Goal: Task Accomplishment & Management: Manage account settings

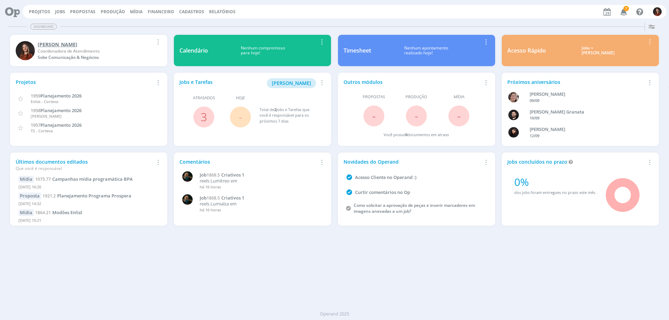
click at [56, 9] on link "Jobs" at bounding box center [60, 12] width 10 height 6
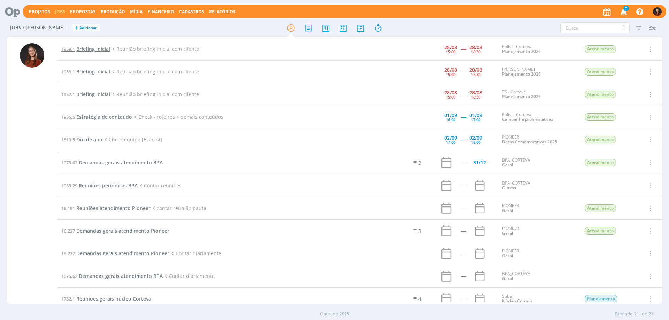
click at [91, 48] on span "Briefing inicial" at bounding box center [93, 49] width 34 height 7
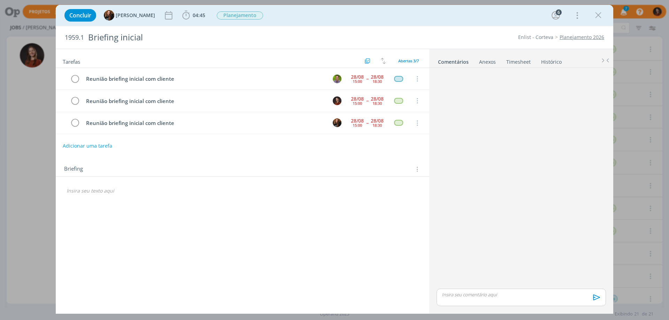
drag, startPoint x: 514, startPoint y: 68, endPoint x: 518, endPoint y: 62, distance: 7.3
click at [515, 66] on ul "Comentários Anexos 0 Timesheet Histórico" at bounding box center [522, 58] width 184 height 19
click at [518, 62] on link "Timesheet" at bounding box center [518, 60] width 25 height 10
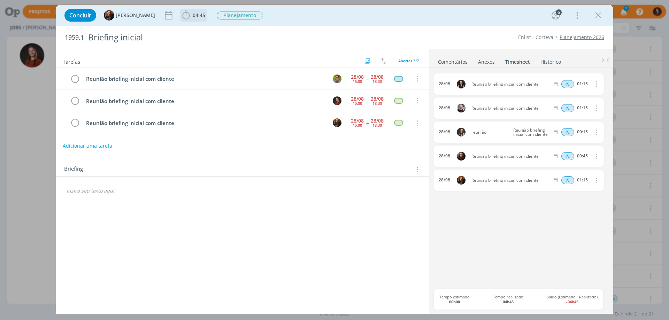
click at [181, 14] on icon "dialog" at bounding box center [186, 15] width 10 height 10
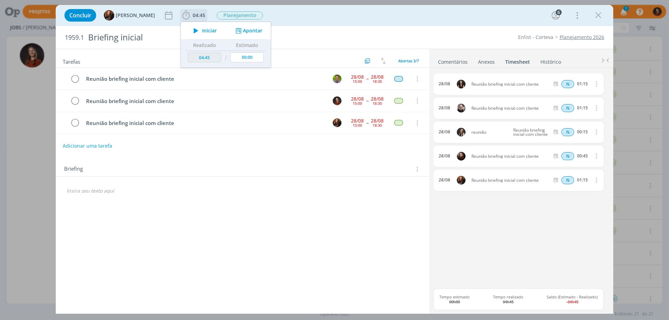
click at [247, 33] on button "Apontar" at bounding box center [248, 30] width 29 height 7
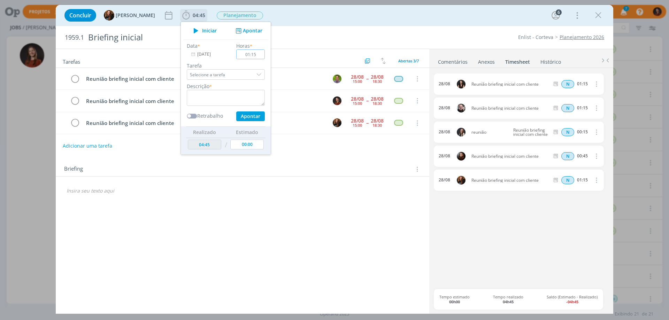
type input "01:15"
click at [220, 99] on textarea "dialog" at bounding box center [226, 98] width 78 height 16
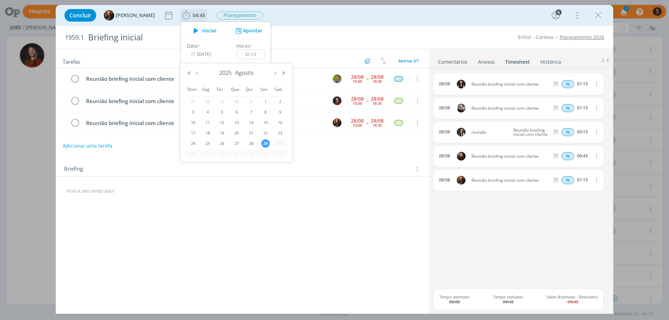
click at [200, 56] on input "29/08/2025" at bounding box center [209, 55] width 44 height 10
click at [251, 143] on span "28" at bounding box center [251, 143] width 8 height 8
type input "28/08/2025"
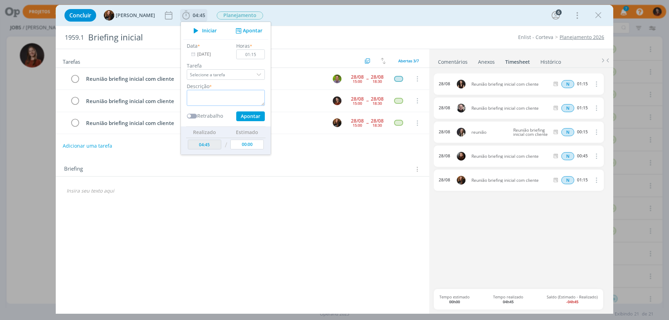
click at [216, 101] on textarea "dialog" at bounding box center [226, 98] width 78 height 16
click at [215, 98] on textarea "reunião briefing presencial" at bounding box center [226, 98] width 78 height 16
click at [230, 96] on textarea "reunião briefing presencial" at bounding box center [226, 98] width 78 height 16
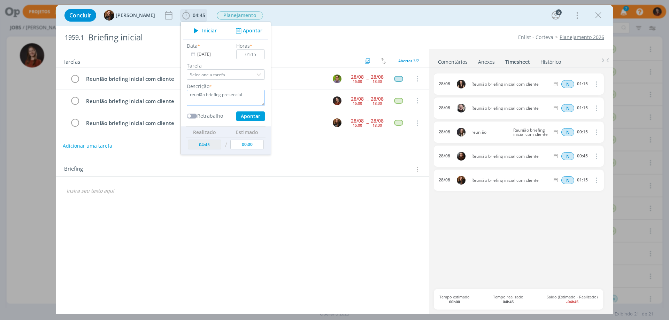
type textarea "reunião briefing presencial"
click at [244, 113] on button "Apontar" at bounding box center [250, 117] width 29 height 10
type input "06:00"
type input "[DATE]"
type input "00:00"
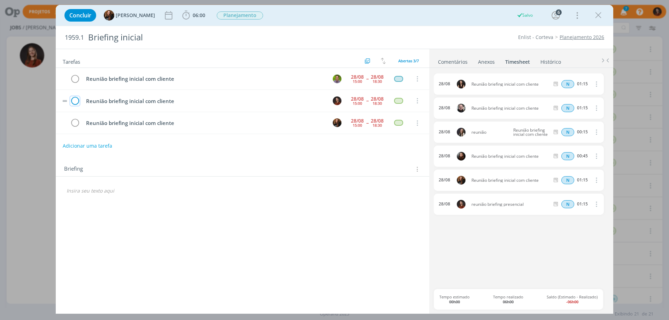
click at [72, 102] on icon "dialog" at bounding box center [75, 101] width 10 height 10
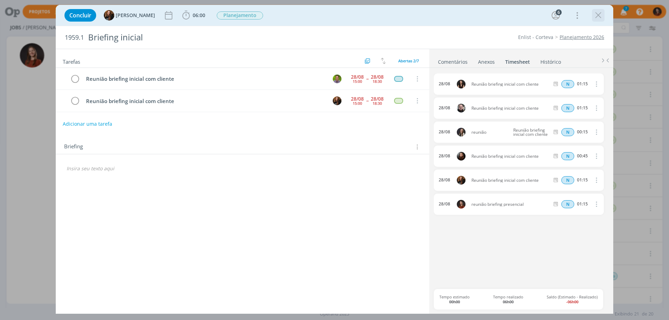
click at [594, 13] on icon "dialog" at bounding box center [598, 15] width 10 height 10
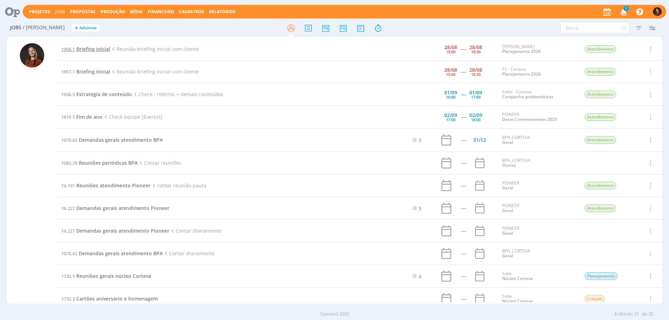
click at [93, 47] on span "Briefing inicial" at bounding box center [93, 49] width 34 height 7
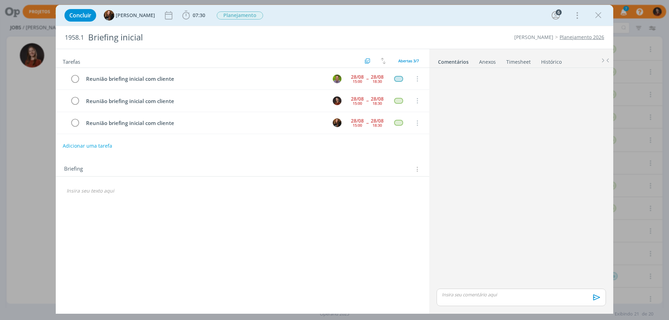
click at [511, 61] on link "Timesheet" at bounding box center [518, 60] width 25 height 10
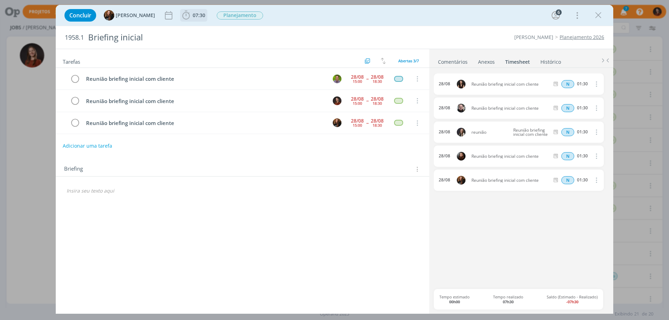
click at [193, 16] on span "07:30" at bounding box center [199, 15] width 13 height 7
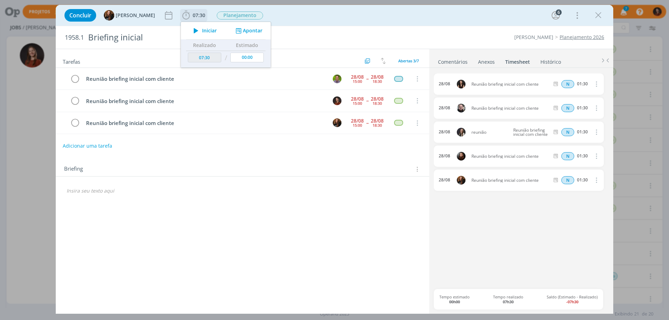
click at [251, 29] on button "Apontar" at bounding box center [248, 30] width 29 height 7
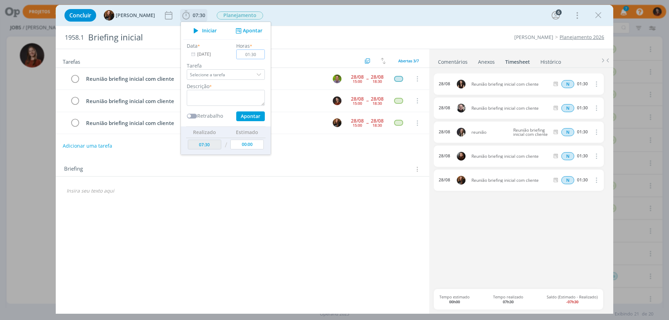
type input "01:30"
click at [195, 50] on input "29/08/2025" at bounding box center [209, 55] width 44 height 10
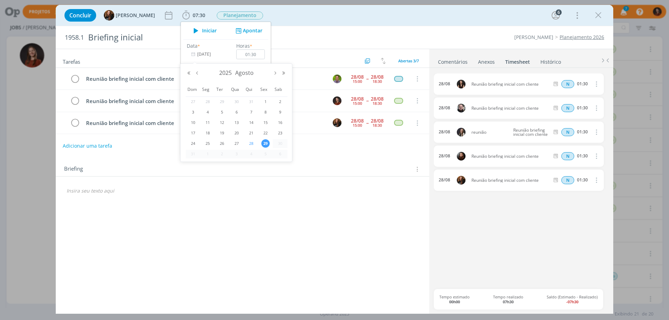
click at [253, 140] on span "28" at bounding box center [251, 143] width 8 height 8
type input "28/08/2025"
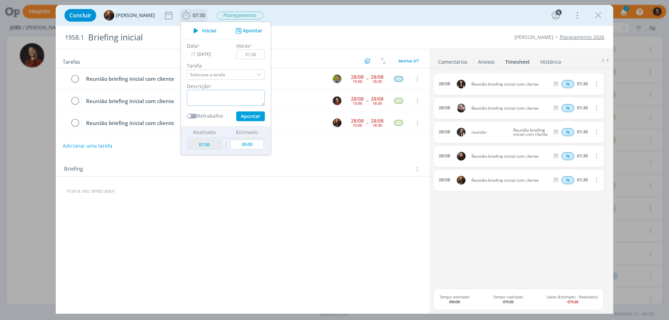
click at [219, 102] on textarea "dialog" at bounding box center [226, 98] width 78 height 16
paste textarea "reunião briefing presencial"
type textarea "reunião briefing presencial"
click at [242, 117] on button "Apontar" at bounding box center [250, 117] width 29 height 10
type input "09:00"
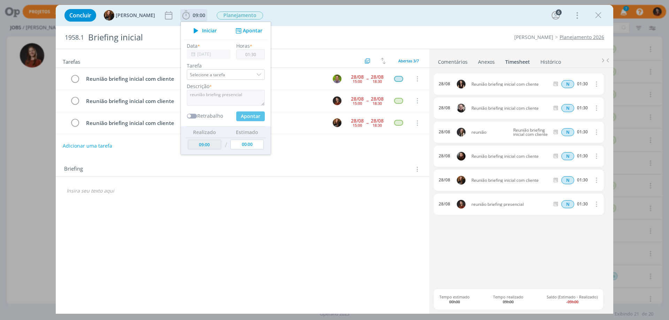
type input "29/08/2025"
type input "00:00"
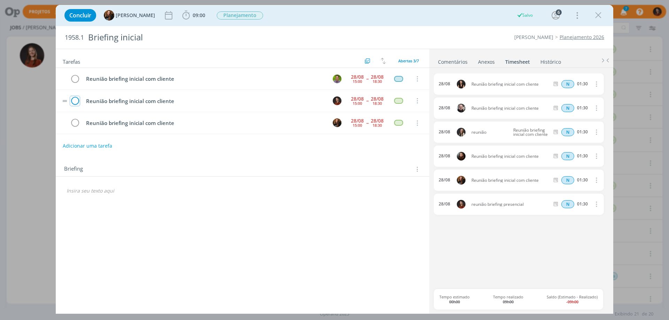
click at [77, 104] on icon "dialog" at bounding box center [75, 101] width 10 height 10
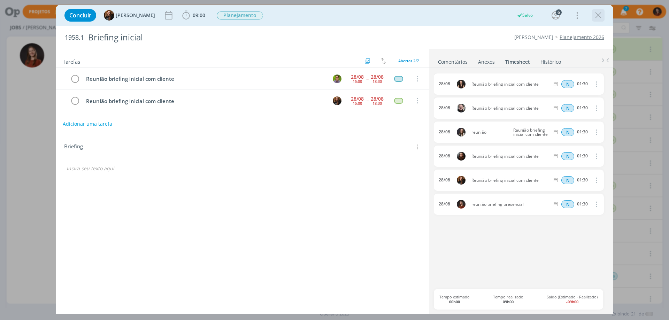
click at [599, 15] on icon "dialog" at bounding box center [598, 15] width 10 height 10
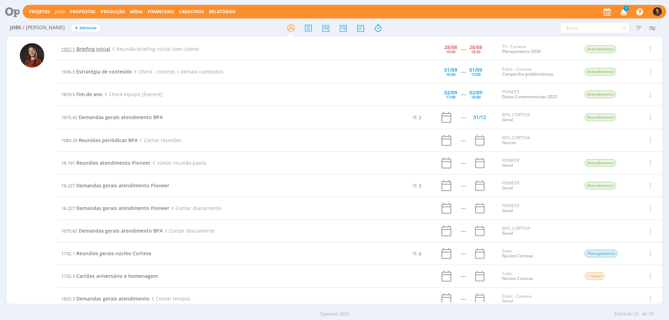
click at [83, 46] on span "Briefing inicial" at bounding box center [93, 49] width 34 height 7
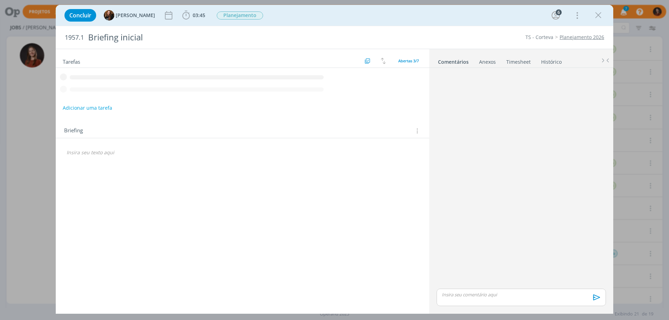
click at [513, 61] on link "Timesheet" at bounding box center [518, 60] width 25 height 10
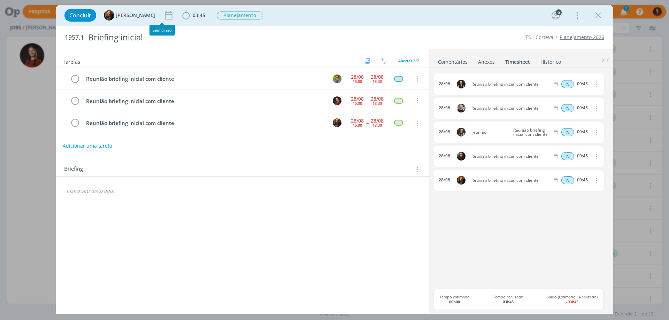
click at [173, 16] on div "Concluir Tayná Morsch 03:45 Iniciar Apontar Data * 29/08/2025 Horas * 00:00 Tar…" at bounding box center [334, 15] width 547 height 17
click at [181, 16] on icon "dialog" at bounding box center [186, 15] width 10 height 10
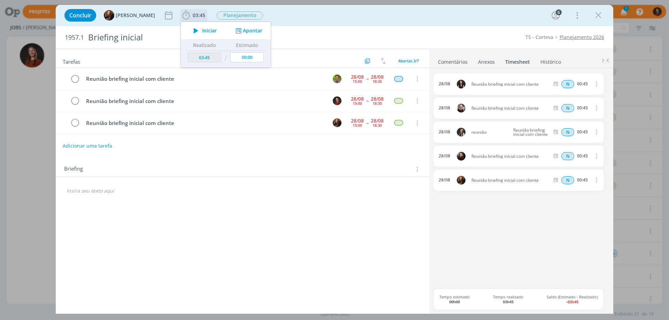
click at [238, 32] on button "Apontar" at bounding box center [248, 30] width 29 height 7
click at [194, 51] on input "29/08/2025" at bounding box center [209, 55] width 44 height 10
click at [250, 142] on span "28" at bounding box center [251, 143] width 8 height 8
type input "28/08/2025"
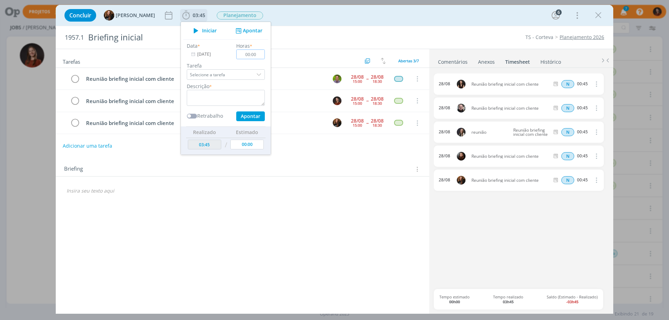
click at [250, 53] on input "00:00" at bounding box center [250, 55] width 29 height 10
type input "00:45"
click at [242, 102] on textarea "dialog" at bounding box center [226, 98] width 78 height 16
paste textarea "reunião briefing presencial"
type textarea "reunião briefing presencial"
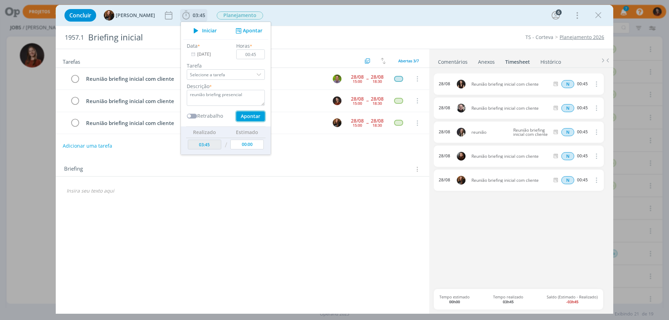
click at [242, 115] on button "Apontar" at bounding box center [250, 117] width 29 height 10
type input "04:30"
type input "29/08/2025"
type input "00:00"
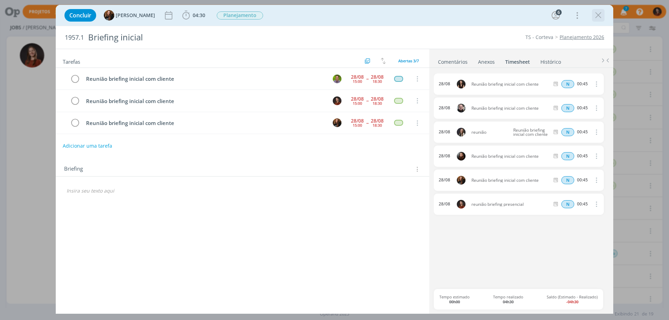
drag, startPoint x: 598, startPoint y: 16, endPoint x: 440, endPoint y: 82, distance: 170.5
click at [598, 16] on icon "dialog" at bounding box center [598, 15] width 10 height 10
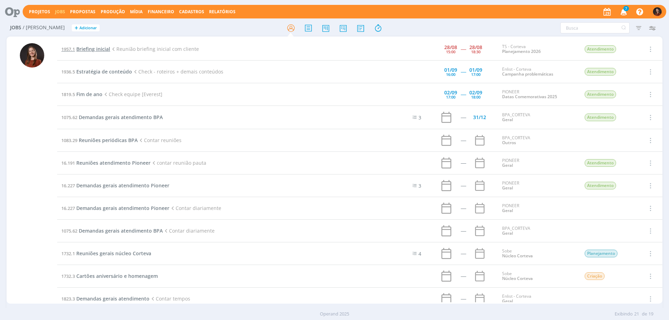
click at [84, 51] on span "Briefing inicial" at bounding box center [93, 49] width 34 height 7
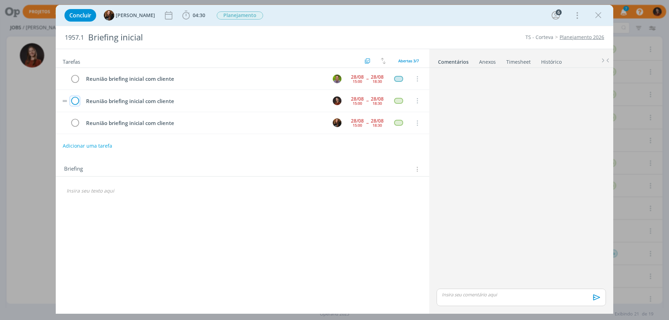
click at [74, 102] on icon "dialog" at bounding box center [75, 101] width 10 height 10
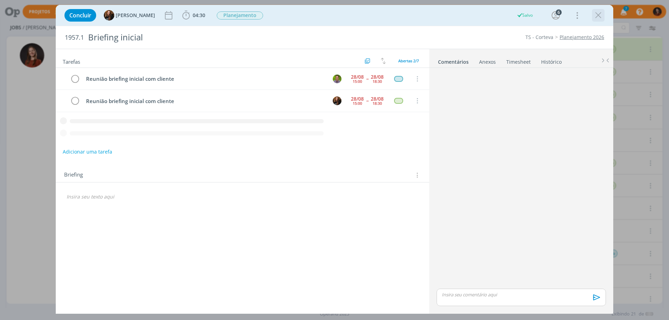
click at [598, 15] on icon "dialog" at bounding box center [598, 15] width 10 height 10
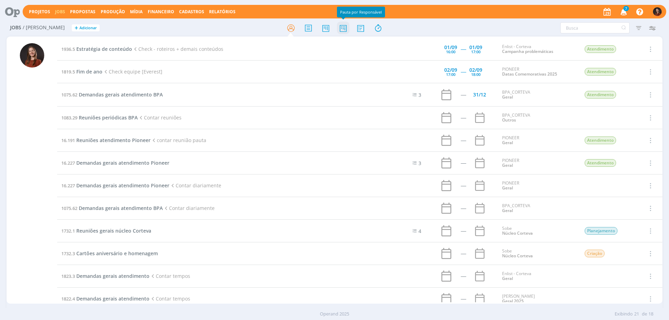
click at [344, 29] on icon at bounding box center [343, 28] width 13 height 14
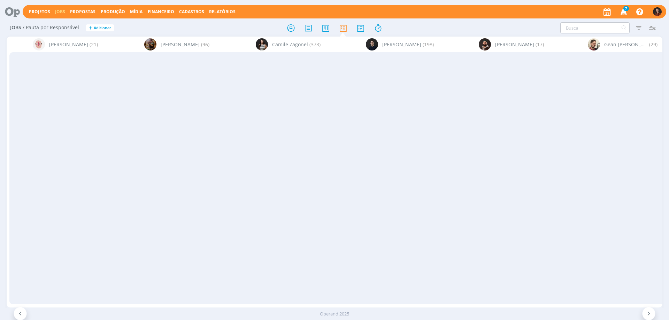
scroll to position [0, 1130]
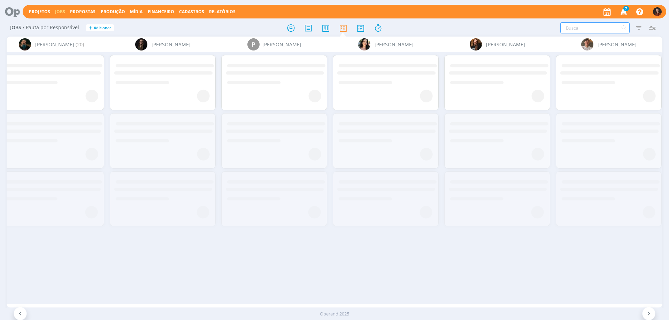
click at [582, 27] on input "text" at bounding box center [595, 27] width 69 height 11
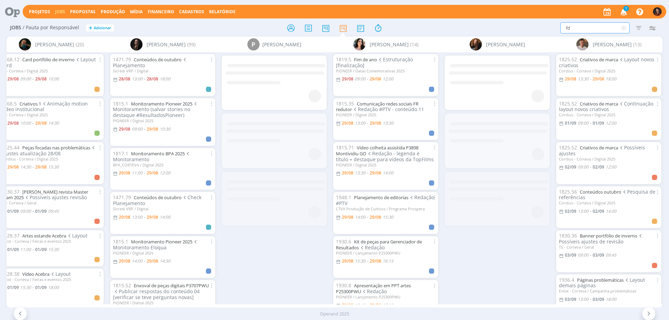
type input "f"
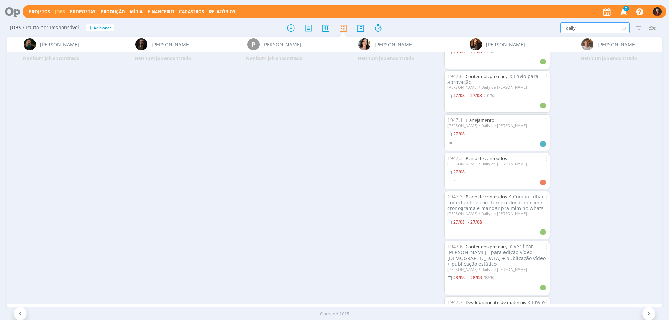
scroll to position [138, 0]
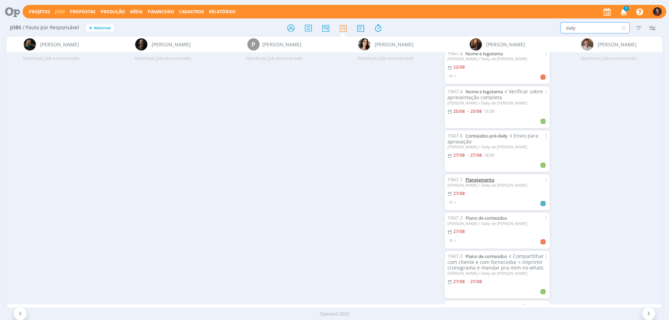
type input "daily"
click at [476, 177] on link "Planejamento" at bounding box center [480, 180] width 29 height 6
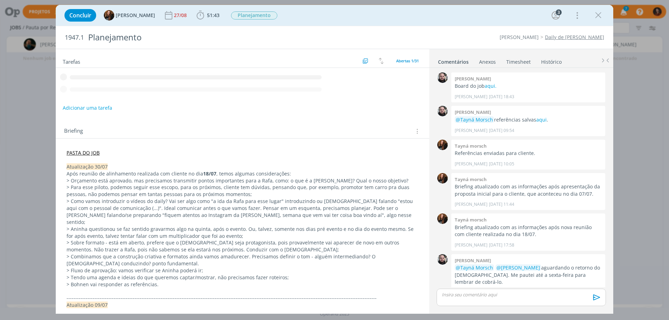
scroll to position [6, 0]
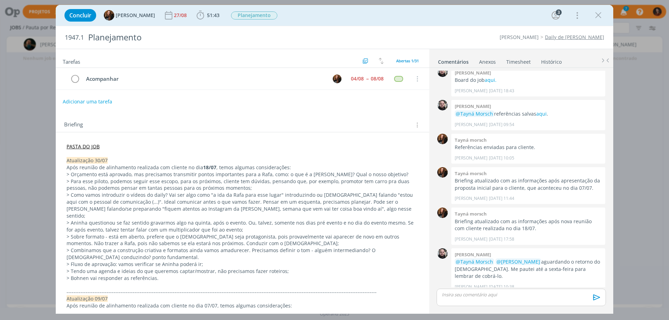
click at [522, 63] on link "Timesheet" at bounding box center [518, 60] width 25 height 10
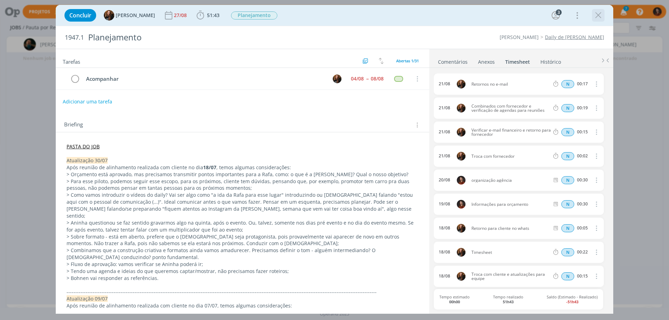
click at [597, 18] on icon "dialog" at bounding box center [598, 15] width 10 height 10
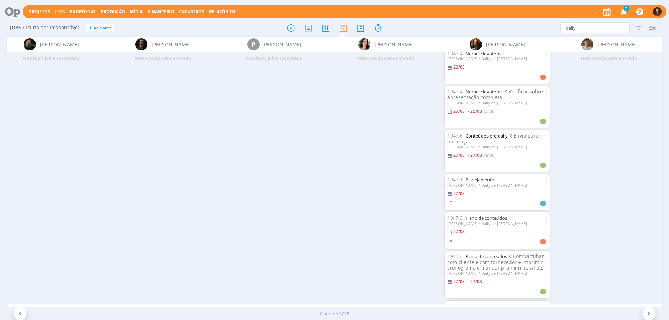
click at [484, 134] on link "Conteúdos pré-daily" at bounding box center [487, 136] width 42 height 6
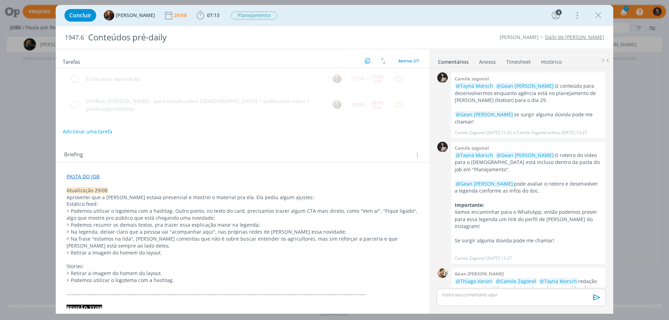
scroll to position [256, 0]
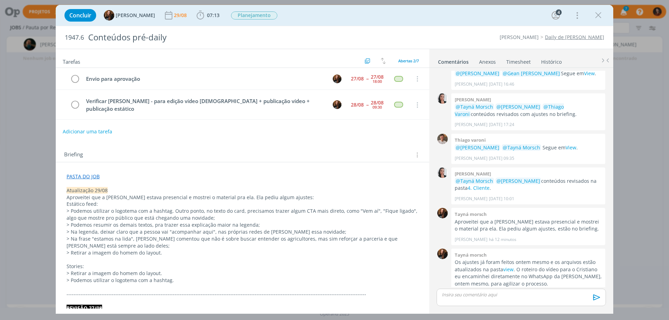
click at [512, 60] on link "Timesheet" at bounding box center [518, 60] width 25 height 10
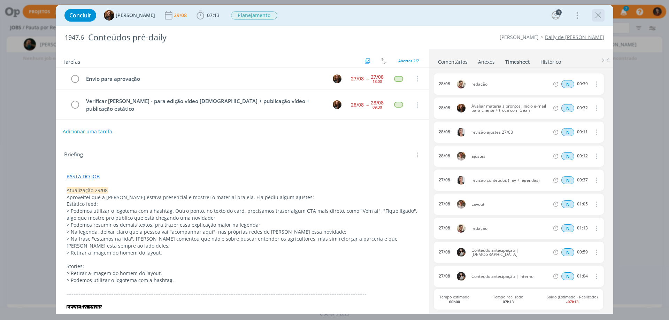
click at [595, 11] on icon "dialog" at bounding box center [598, 15] width 10 height 10
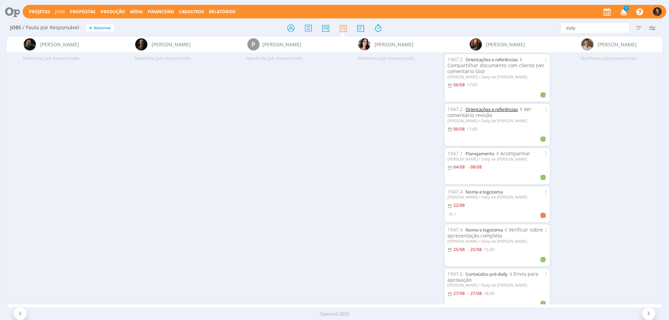
click at [506, 106] on link "Orientações e referências" at bounding box center [492, 109] width 52 height 6
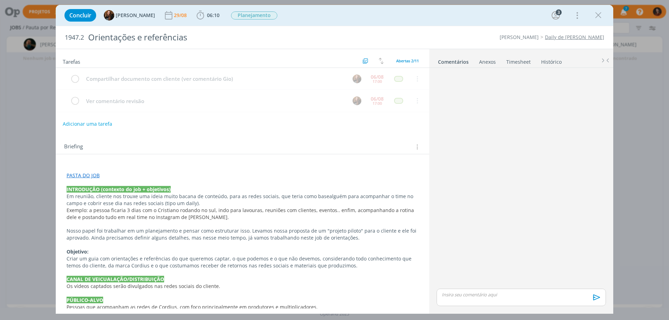
scroll to position [99, 0]
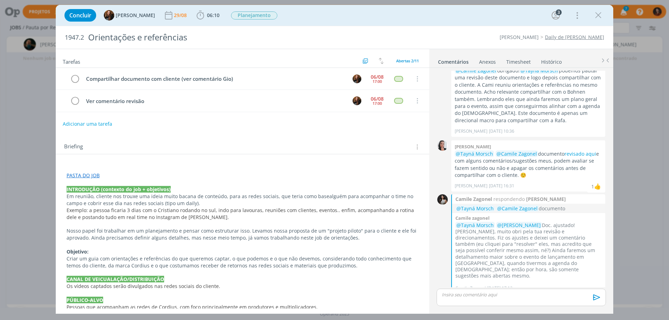
click at [514, 61] on link "Timesheet" at bounding box center [518, 60] width 25 height 10
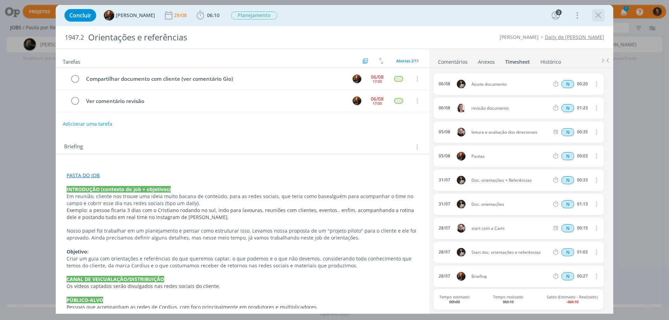
click at [599, 15] on icon "dialog" at bounding box center [598, 15] width 10 height 10
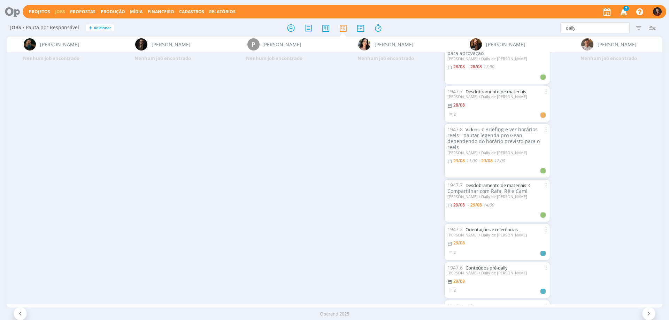
scroll to position [487, 0]
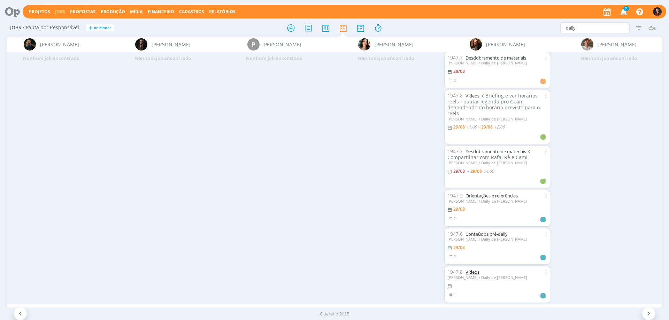
click at [473, 269] on link "Vídeos" at bounding box center [473, 272] width 14 height 6
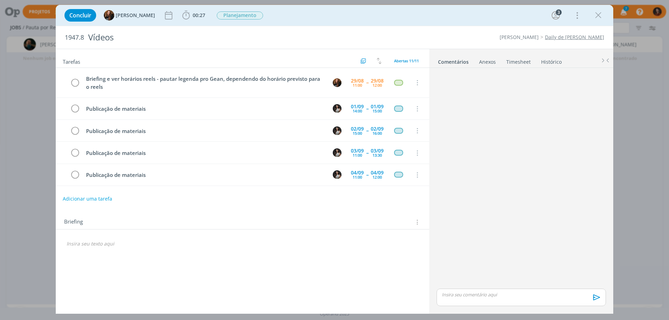
click at [520, 63] on link "Timesheet" at bounding box center [518, 60] width 25 height 10
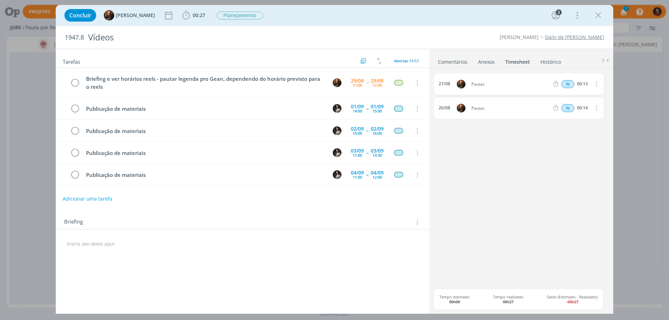
scroll to position [487, 0]
drag, startPoint x: 601, startPoint y: 17, endPoint x: 605, endPoint y: 38, distance: 21.6
click at [601, 17] on icon "dialog" at bounding box center [598, 15] width 10 height 10
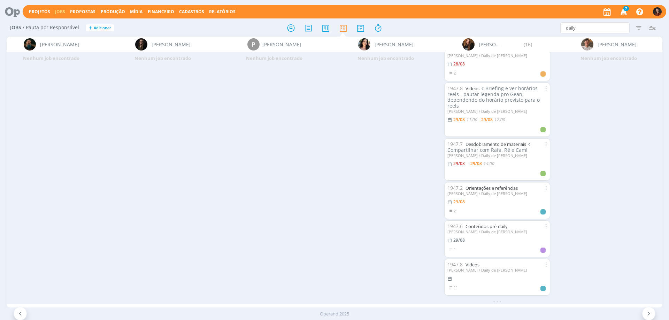
scroll to position [443, 0]
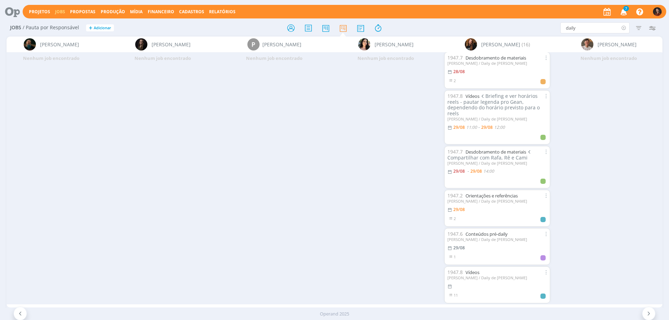
click at [623, 27] on icon at bounding box center [624, 27] width 9 height 11
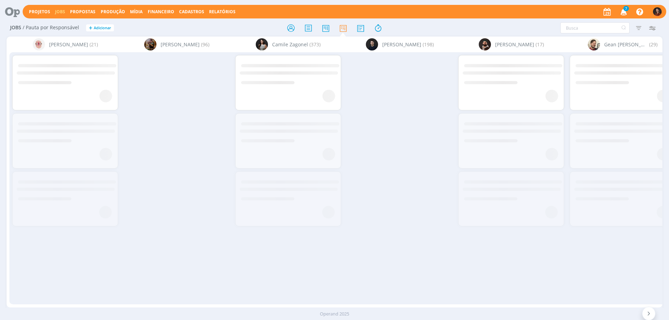
click at [653, 27] on icon "button" at bounding box center [652, 28] width 13 height 13
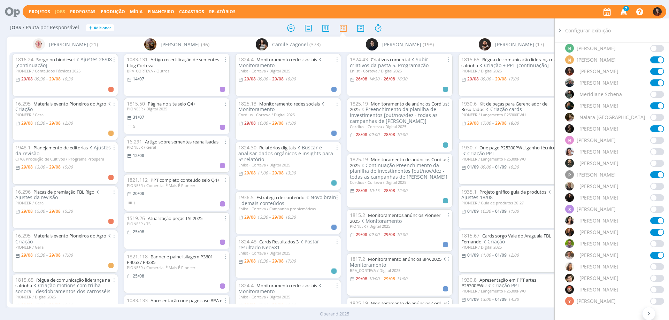
scroll to position [488, 0]
click at [654, 173] on span at bounding box center [658, 174] width 14 height 7
click at [507, 22] on div "Jobs / Pauta por Responsável + Adicionar Filtrar Filtrar Limpar Tipo Jobs e Tar…" at bounding box center [335, 28] width 656 height 17
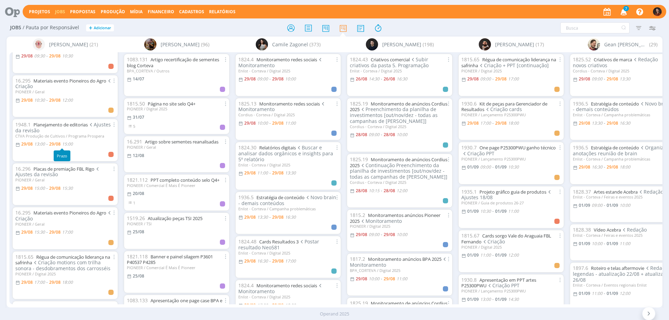
scroll to position [35, 0]
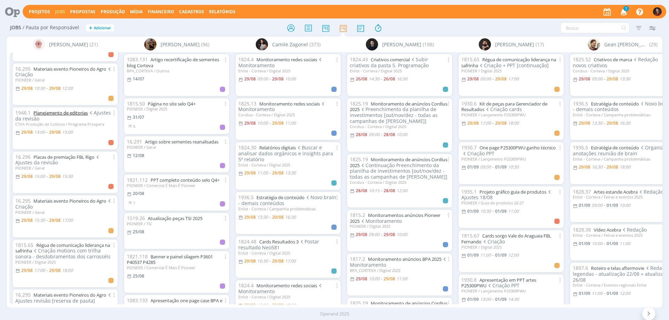
click at [64, 114] on link "Planejamento de editorias" at bounding box center [60, 113] width 54 height 6
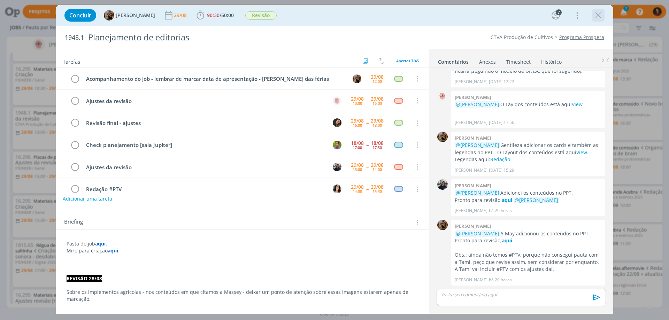
click at [600, 13] on icon "dialog" at bounding box center [598, 15] width 10 height 10
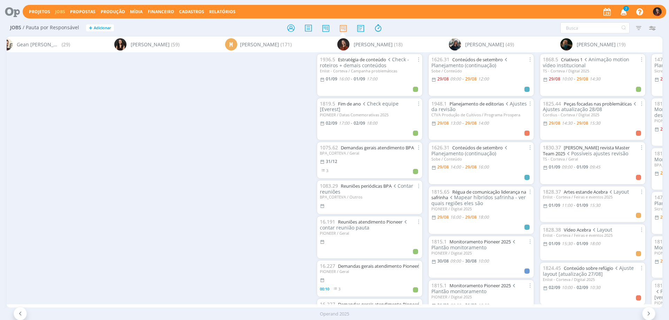
scroll to position [0, 972]
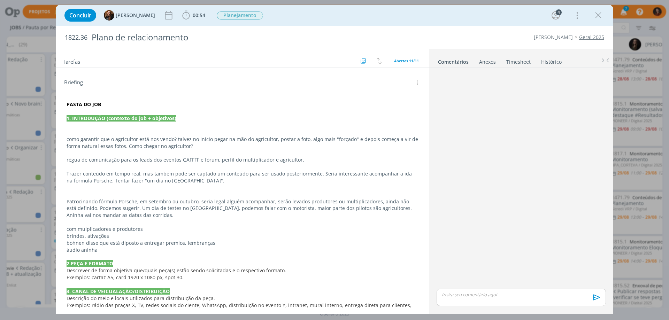
scroll to position [174, 0]
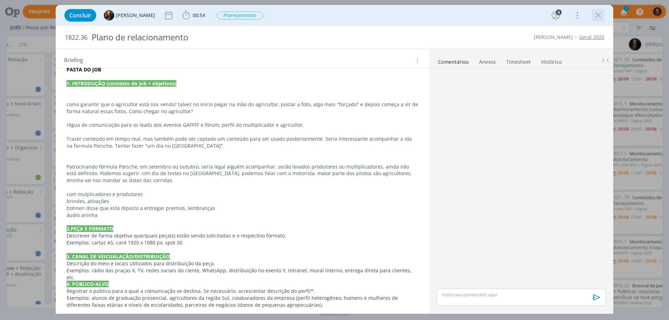
click at [594, 11] on icon "dialog" at bounding box center [598, 15] width 10 height 10
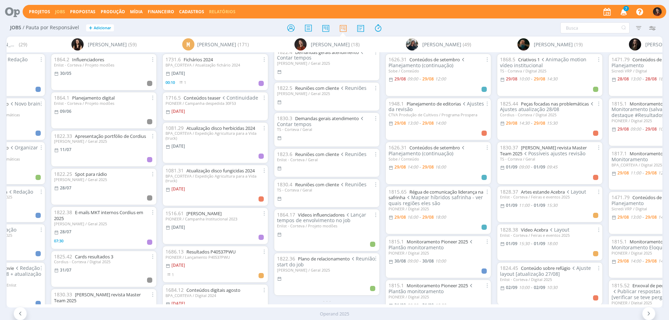
click at [225, 14] on link "Relatórios" at bounding box center [222, 12] width 26 height 6
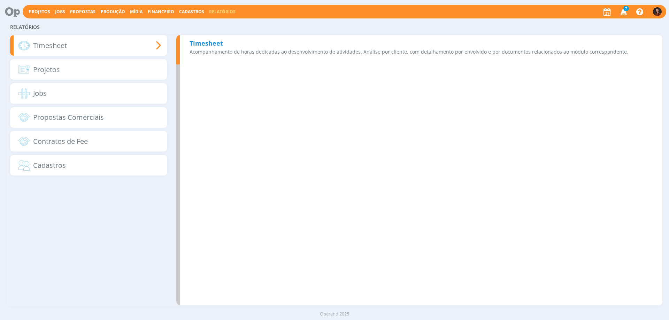
click at [208, 39] on b "Timesheet" at bounding box center [206, 43] width 33 height 8
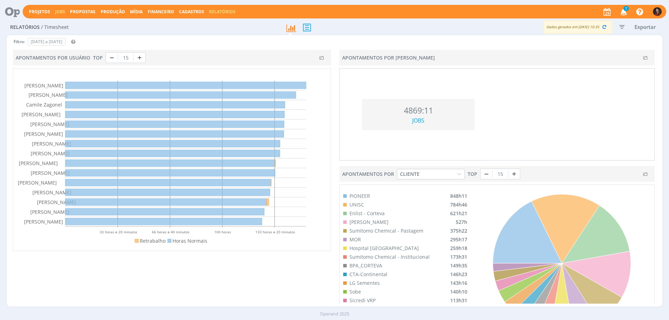
click at [58, 11] on link "Jobs" at bounding box center [60, 12] width 10 height 6
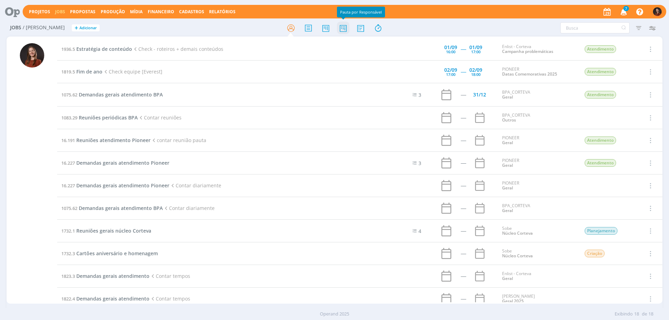
click at [342, 28] on icon at bounding box center [343, 28] width 13 height 14
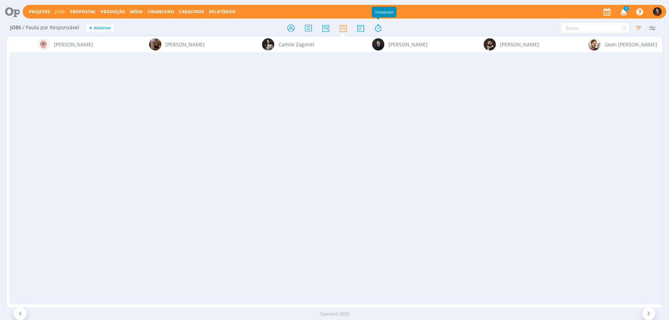
scroll to position [0, 809]
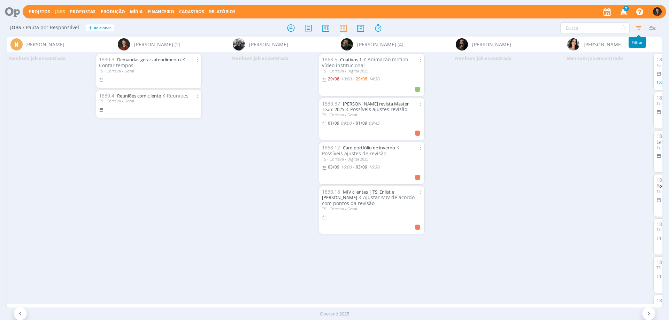
click at [640, 26] on icon "button" at bounding box center [639, 28] width 13 height 13
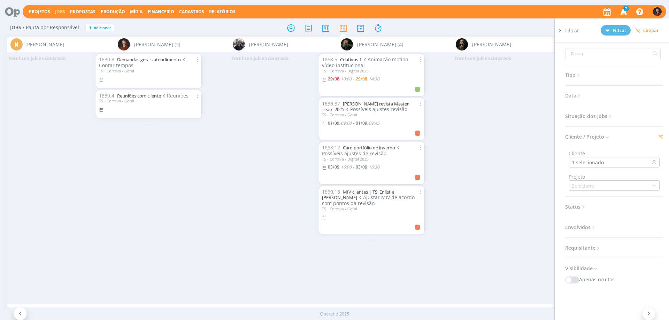
click at [661, 28] on button "Limpar" at bounding box center [647, 30] width 33 height 10
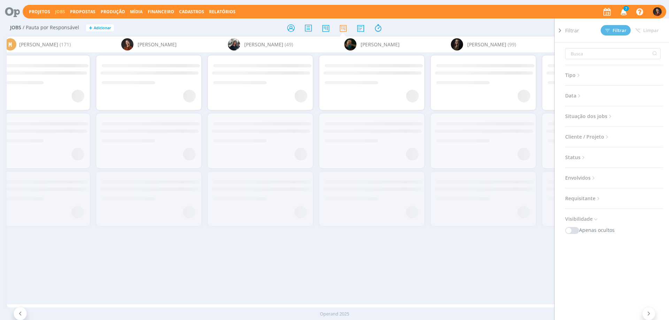
click at [481, 25] on div "Filtrar Filtrar [GEOGRAPHIC_DATA] Tipo Jobs e Tarefas Data Personalizado a Situ…" at bounding box center [554, 27] width 212 height 11
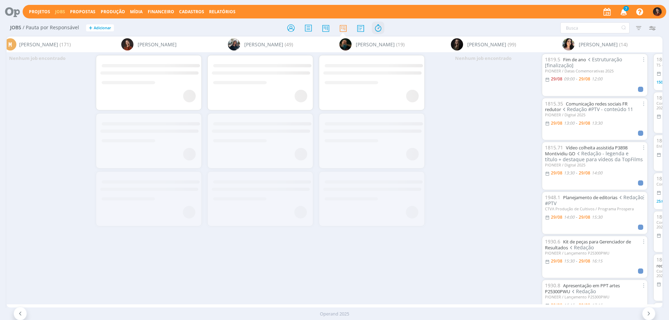
click at [379, 28] on icon at bounding box center [378, 28] width 13 height 14
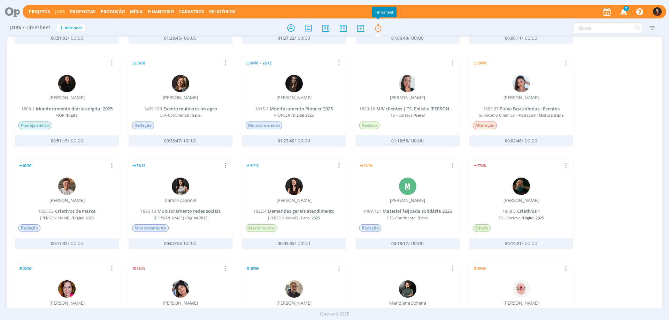
scroll to position [139, 0]
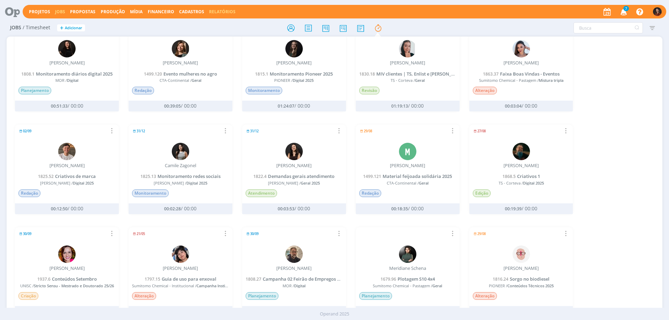
click at [216, 9] on link "Relatórios" at bounding box center [222, 12] width 26 height 6
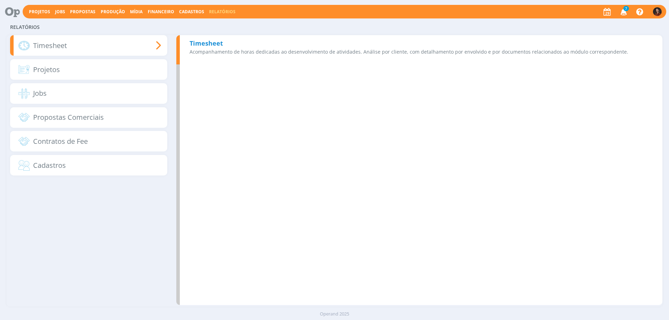
click at [210, 46] on b "Timesheet" at bounding box center [206, 43] width 33 height 8
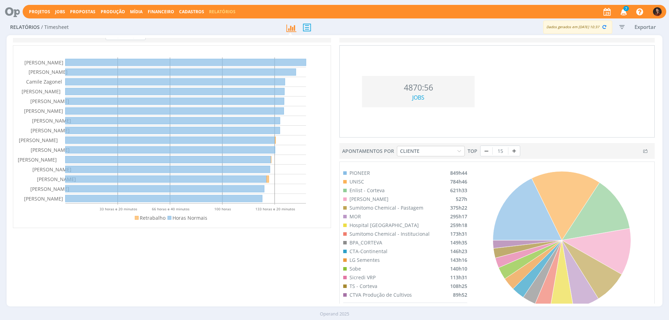
scroll to position [35, 0]
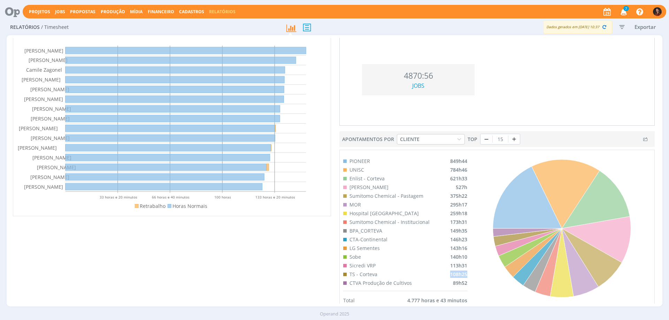
drag, startPoint x: 448, startPoint y: 276, endPoint x: 466, endPoint y: 274, distance: 18.2
click at [466, 274] on div "PIONEER 849h44 UNISC 784h46 Enlist - [GEOGRAPHIC_DATA] 621h33 Cordius - Corteva…" at bounding box center [405, 230] width 131 height 161
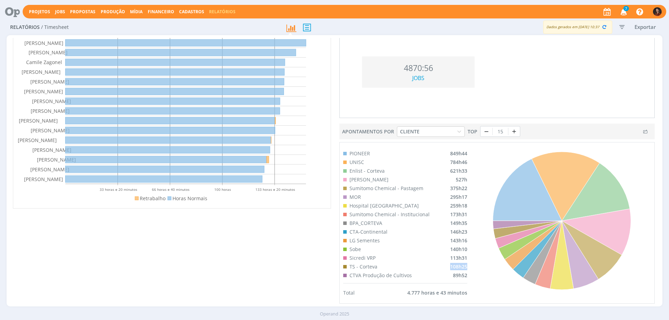
scroll to position [44, 0]
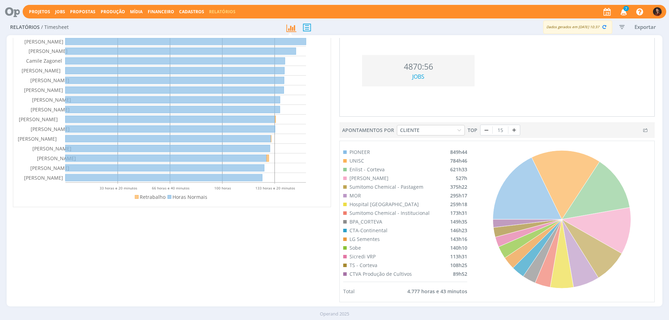
click at [292, 254] on div "Apontamentos por Usuário TOP 15 Retrabalho Horas Normais 33 horas e 20 minutos …" at bounding box center [171, 154] width 325 height 299
click at [57, 12] on link "Jobs" at bounding box center [60, 12] width 10 height 6
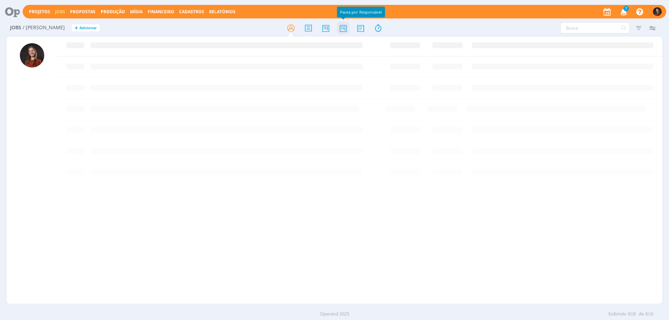
click at [345, 30] on icon at bounding box center [343, 28] width 13 height 14
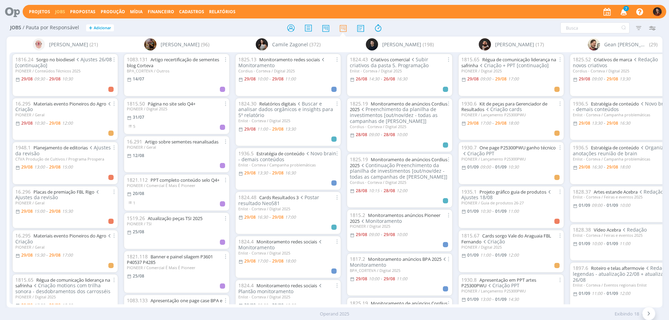
drag, startPoint x: 638, startPoint y: 28, endPoint x: 634, endPoint y: 33, distance: 6.5
click at [638, 28] on icon "button" at bounding box center [639, 28] width 13 height 13
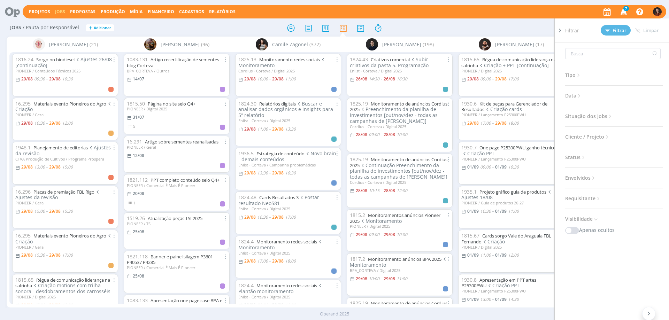
click at [595, 137] on span "Cliente / Projeto" at bounding box center [587, 136] width 45 height 9
click at [591, 165] on div "Selecione" at bounding box center [584, 162] width 24 height 7
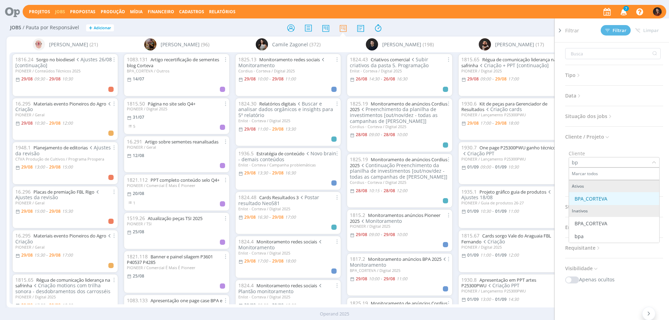
type input "bp"
click at [589, 197] on div "BPA_CORTEVA" at bounding box center [591, 198] width 33 height 7
click at [615, 30] on span "Filtrar" at bounding box center [616, 30] width 21 height 5
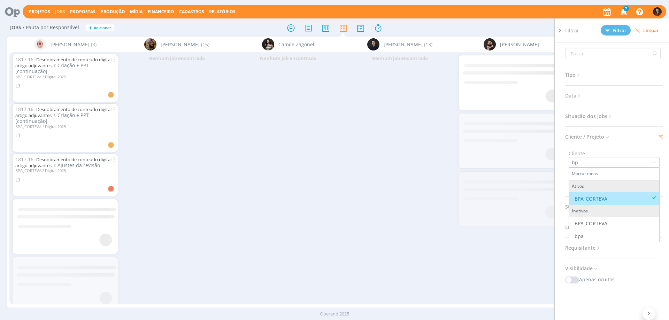
click at [488, 27] on div "Filtrar Filtrar Limpar Tipo Jobs e Tarefas Data Personalizado a Situação dos jo…" at bounding box center [554, 27] width 212 height 11
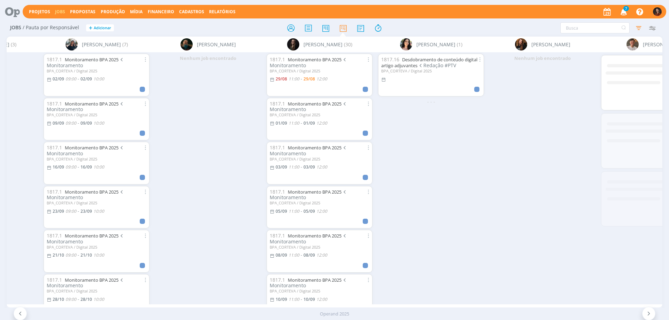
scroll to position [0, 1023]
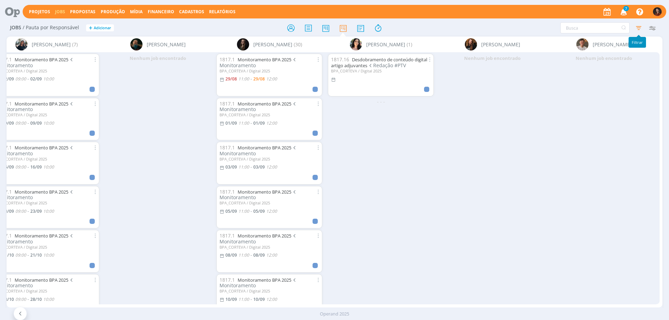
click at [638, 28] on icon "button" at bounding box center [639, 28] width 13 height 13
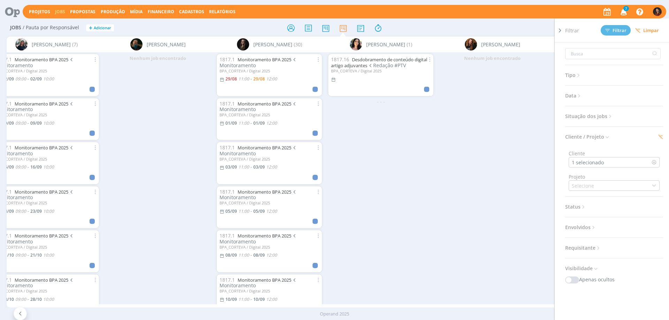
click at [651, 30] on span "Limpar" at bounding box center [648, 30] width 24 height 5
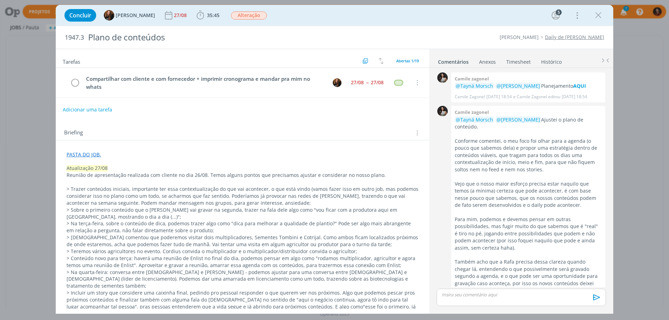
scroll to position [481, 0]
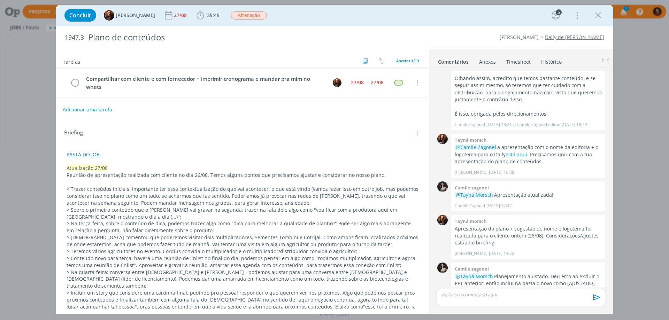
click at [522, 58] on link "Timesheet" at bounding box center [518, 60] width 25 height 10
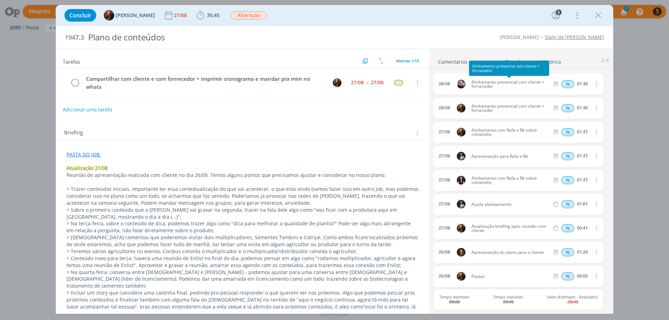
drag, startPoint x: 500, startPoint y: 85, endPoint x: 472, endPoint y: 84, distance: 27.9
click at [472, 84] on span "Alinhamento presencial com cliente + fornecedor" at bounding box center [510, 84] width 83 height 8
copy span "Alinhamento presencial com cliente + fornecedor"
click at [195, 13] on icon "dialog" at bounding box center [200, 15] width 10 height 10
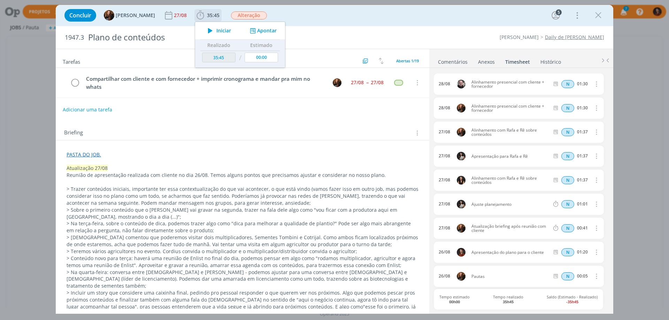
click at [259, 27] on button "Apontar" at bounding box center [262, 30] width 29 height 7
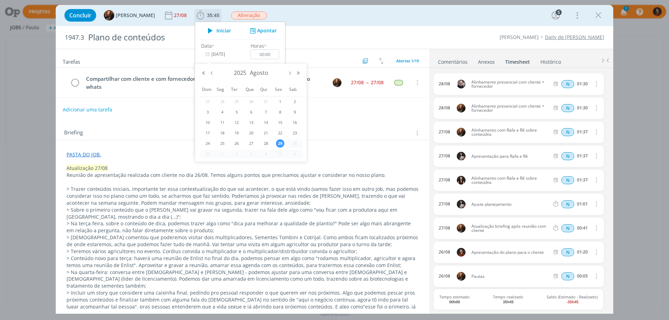
click at [222, 56] on input "29/08/2025" at bounding box center [223, 55] width 44 height 10
click at [266, 143] on span "28" at bounding box center [266, 143] width 8 height 8
type input "28/08/2025"
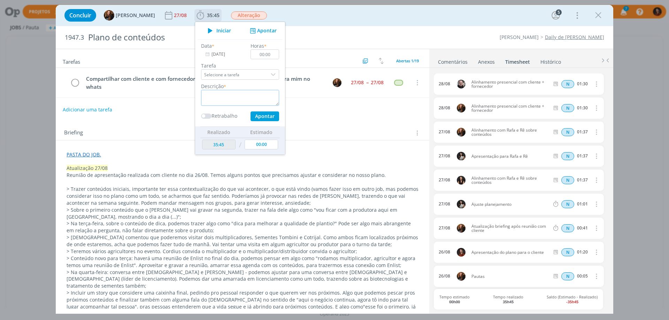
click at [228, 97] on textarea "dialog" at bounding box center [240, 98] width 78 height 16
paste textarea "Alinhamento presencial com cliente + fornecedor"
type textarea "Alinhamento presencial com cliente + fornecedor"
click at [265, 55] on input "00:00" at bounding box center [265, 55] width 29 height 10
type input "01:30"
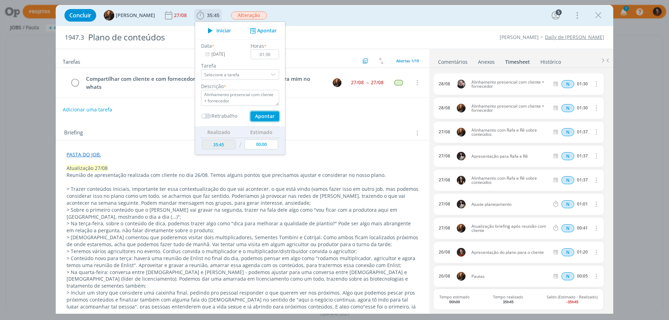
click at [251, 121] on button "Apontar" at bounding box center [265, 117] width 29 height 10
type input "37:15"
type input "29/08/2025"
type input "00:00"
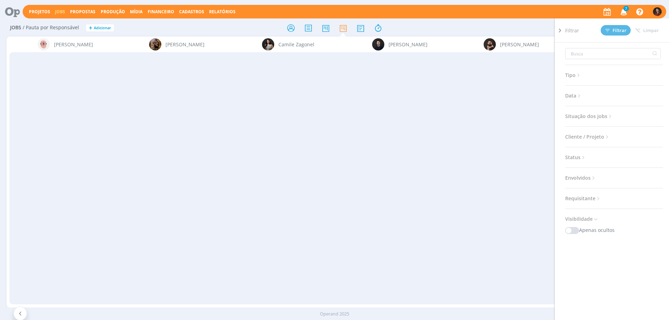
scroll to position [0, 1023]
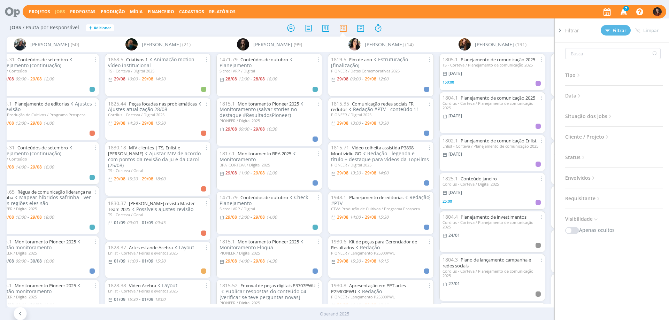
click at [522, 28] on div "Filtrar Filtrar [GEOGRAPHIC_DATA] Tipo Jobs e Tarefas Data Personalizado a Situ…" at bounding box center [554, 27] width 212 height 11
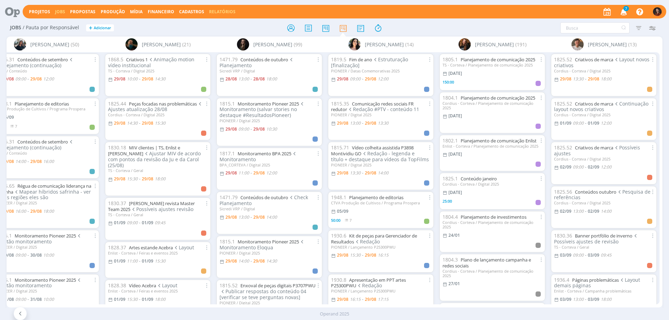
click at [227, 13] on link "Relatórios" at bounding box center [222, 12] width 26 height 6
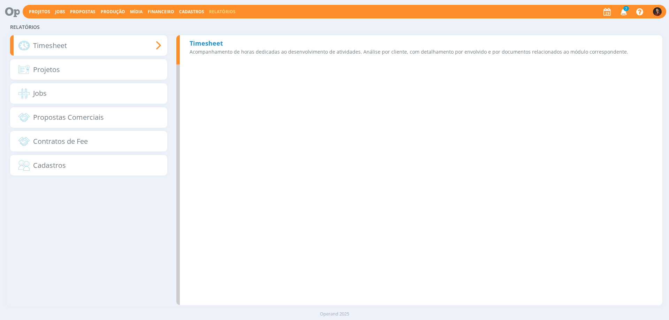
click at [222, 38] on div "Timesheet Acompanhamento de horas dedicadas ao desenvolvimento de atividades. A…" at bounding box center [419, 49] width 486 height 29
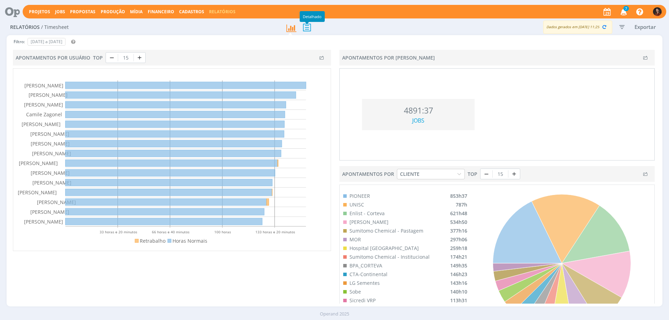
click at [307, 29] on icon at bounding box center [307, 27] width 15 height 14
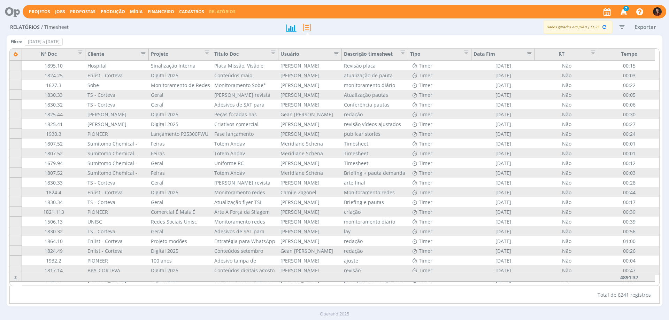
click at [623, 27] on icon "button" at bounding box center [622, 27] width 13 height 13
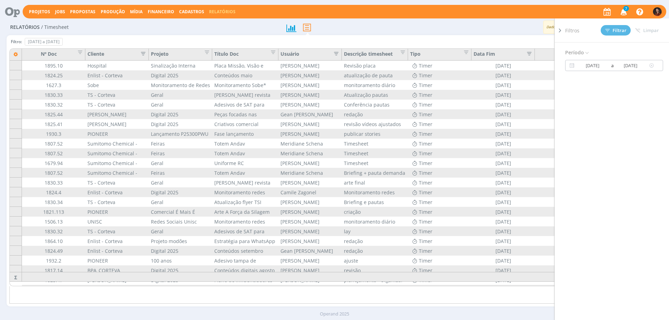
click at [583, 67] on input "01/08/2025" at bounding box center [592, 65] width 33 height 8
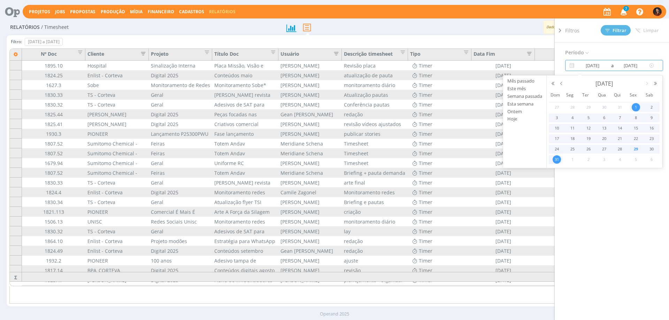
click at [593, 66] on input "01/08/2025" at bounding box center [592, 65] width 33 height 8
click at [605, 66] on input "01/01/2025" at bounding box center [592, 65] width 33 height 8
type input "01/01/2023"
click at [631, 66] on input "31/08/2025" at bounding box center [630, 65] width 33 height 8
click at [642, 66] on input "31/12/2025" at bounding box center [630, 65] width 33 height 8
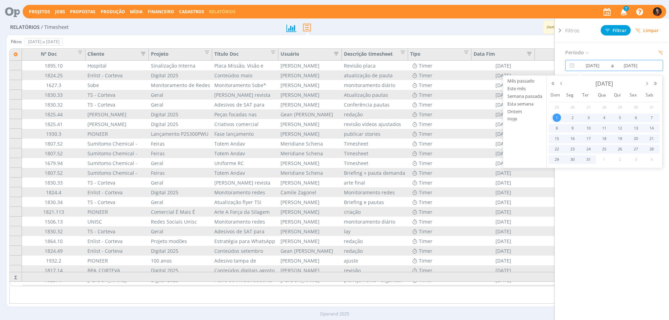
type input "31/12/2023"
click at [616, 31] on span "Filtrar" at bounding box center [616, 30] width 21 height 5
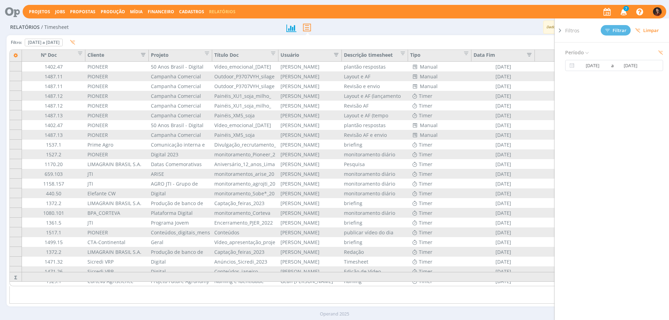
click at [528, 41] on div "Filtro: 01 de jan de 2023 a 31 de dez de 2023 Definir padrão Para alteração dos…" at bounding box center [334, 44] width 651 height 12
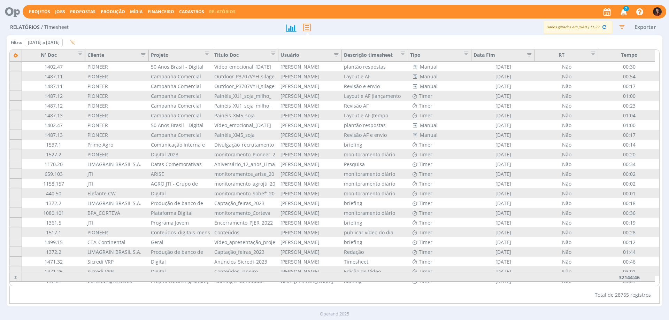
click at [144, 53] on icon "button" at bounding box center [141, 54] width 7 height 7
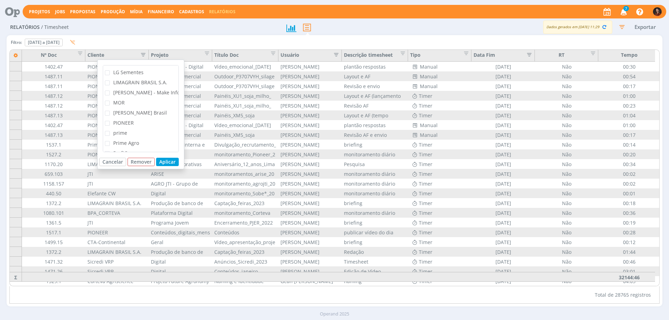
scroll to position [174, 0]
click at [128, 110] on span "PIONEER" at bounding box center [123, 110] width 21 height 7
click at [110, 109] on input "PIONEER" at bounding box center [110, 109] width 0 height 0
click at [165, 161] on button "Aplicar" at bounding box center [167, 162] width 23 height 8
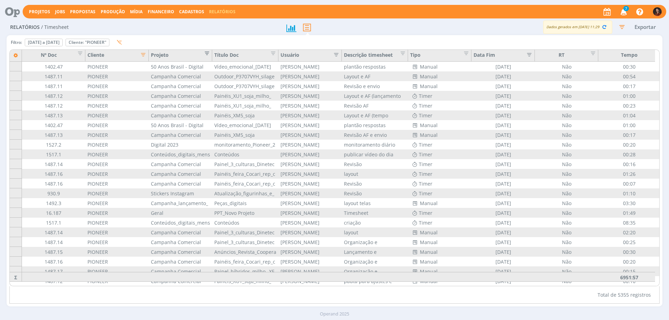
click at [207, 54] on span "Editar filtro para Coluna Projeto" at bounding box center [205, 52] width 7 height 7
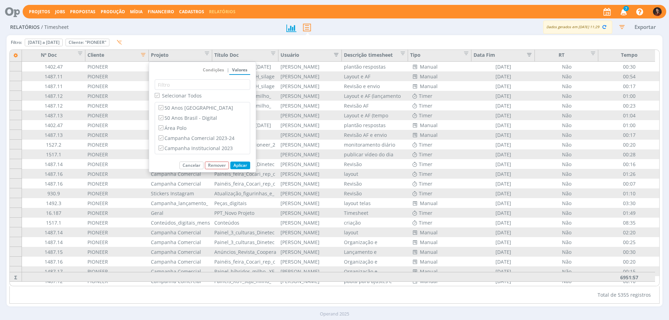
click at [157, 95] on input "Selecionar Todos" at bounding box center [157, 95] width 5 height 5
checkbox input "false"
click at [200, 119] on label "Guia de Produtos 23-24" at bounding box center [202, 117] width 91 height 8
click at [163, 119] on input "Guia de Produtos 23-24" at bounding box center [161, 116] width 5 height 5
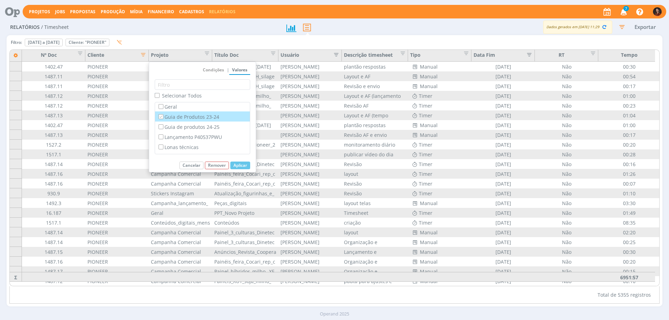
checkbox input "true"
checkbox input "false"
click at [202, 129] on label "Guia de produtos 24-25" at bounding box center [202, 127] width 91 height 8
click at [163, 129] on input "Guia de produtos 24-25" at bounding box center [161, 126] width 5 height 5
checkbox input "true"
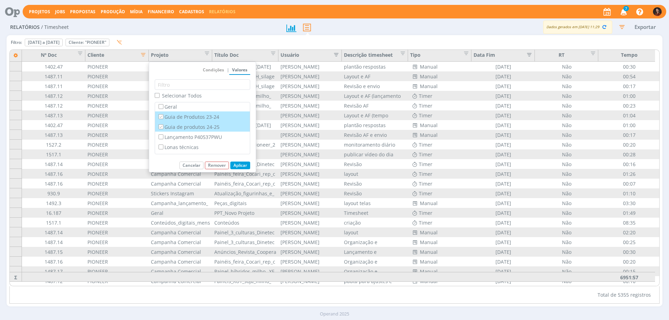
checkbox input "false"
click at [239, 166] on button "Aplicar" at bounding box center [240, 166] width 20 height 8
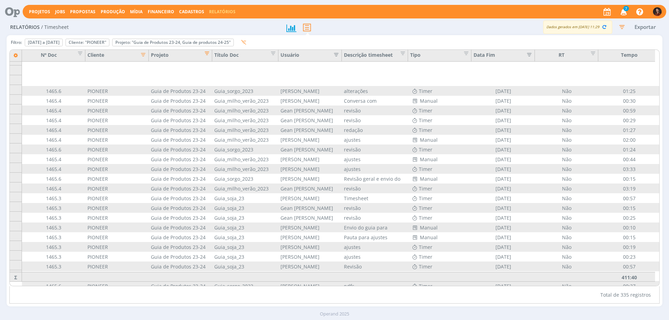
scroll to position [836, 0]
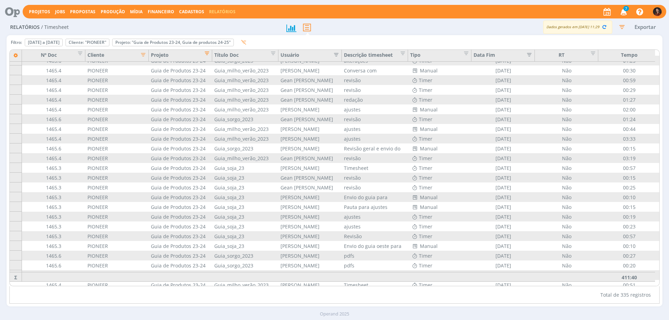
click at [208, 53] on span "Editar filtro para Coluna Projeto" at bounding box center [205, 52] width 7 height 7
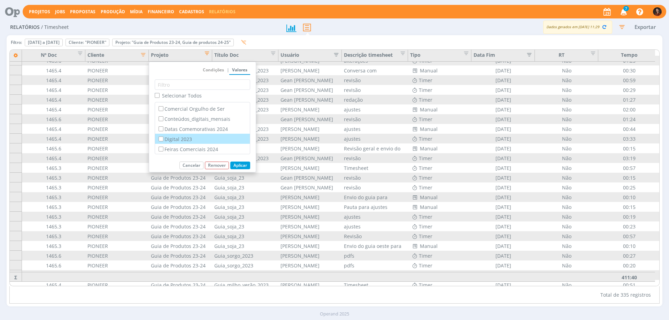
scroll to position [105, 0]
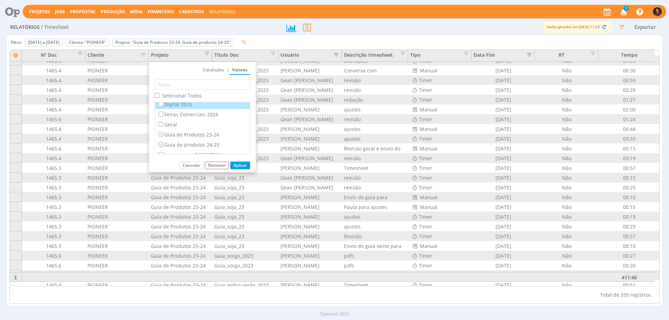
click at [186, 137] on label "Guia de Produtos 23-24" at bounding box center [202, 135] width 91 height 8
click at [163, 137] on input "Guia de Produtos 23-24" at bounding box center [161, 134] width 5 height 5
checkbox input "false"
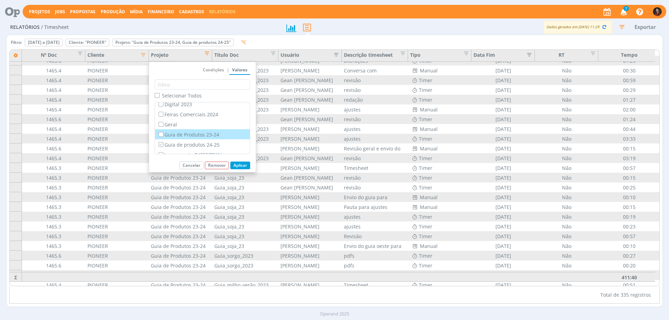
click at [237, 166] on button "Aplicar" at bounding box center [240, 166] width 20 height 8
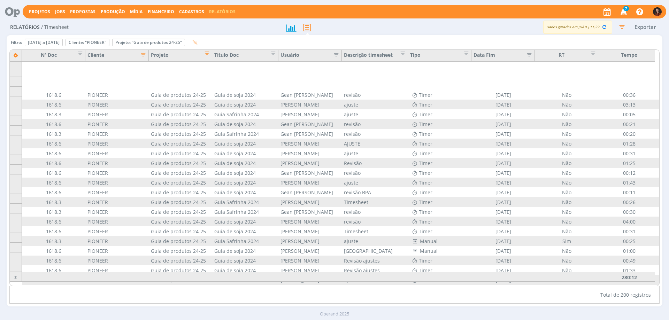
scroll to position [1742, 0]
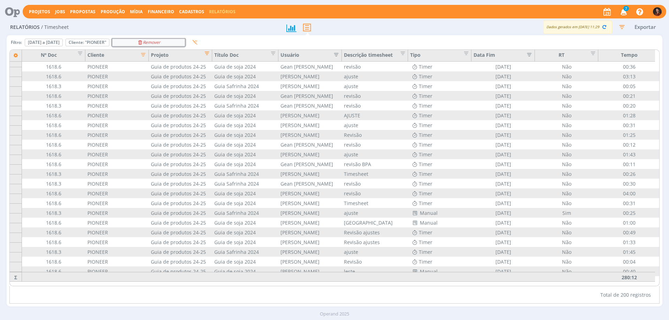
click at [160, 40] on icon "Remover" at bounding box center [148, 42] width 23 height 4
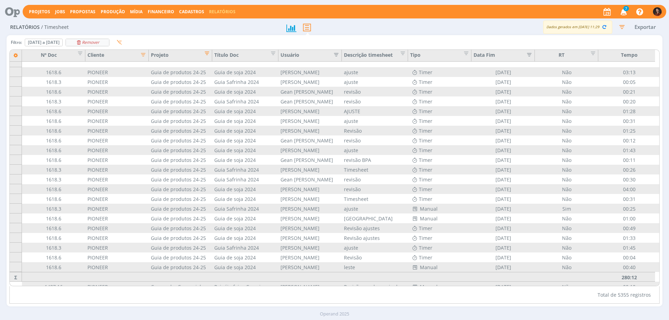
scroll to position [1752, 0]
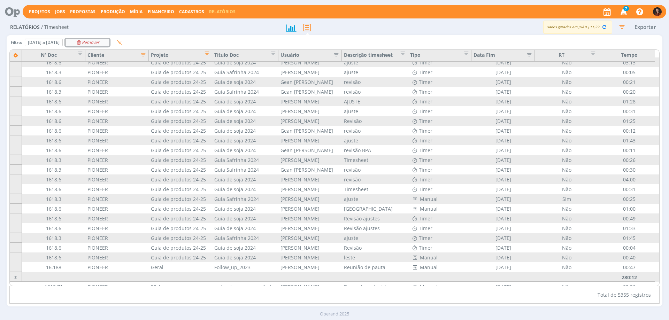
click at [99, 42] on icon "Remover" at bounding box center [87, 42] width 23 height 4
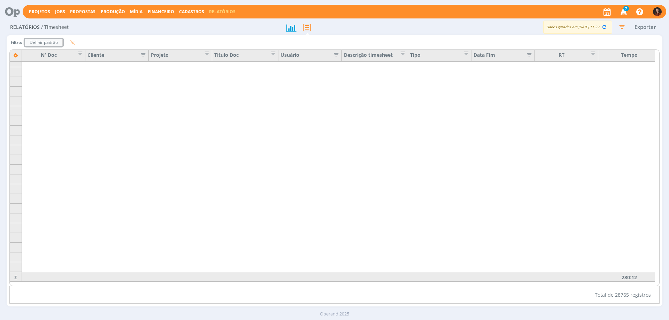
click at [62, 41] on div "Definir padrão" at bounding box center [43, 42] width 37 height 7
type input "01/08/2025"
type input "31/08/2025"
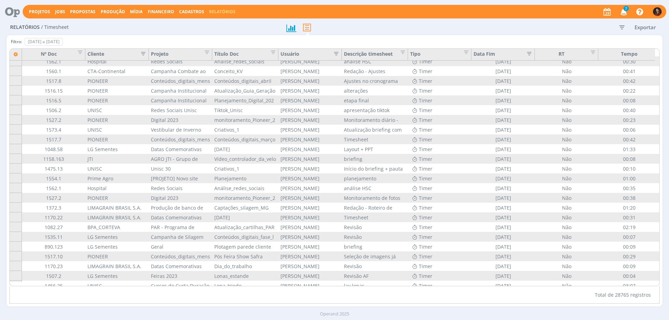
click at [622, 27] on icon "button" at bounding box center [622, 27] width 13 height 13
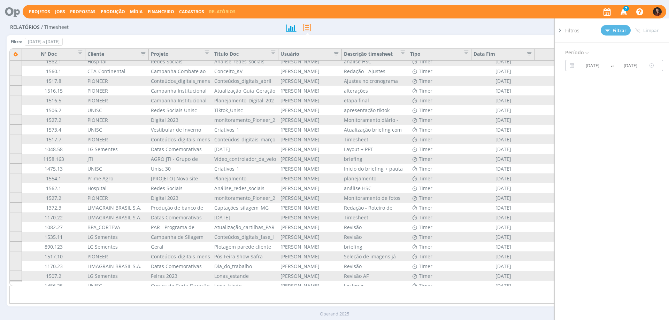
click at [592, 67] on input "01/08/2025" at bounding box center [592, 65] width 33 height 8
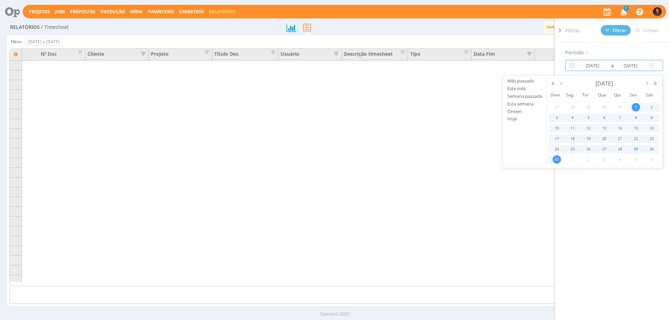
scroll to position [0, 0]
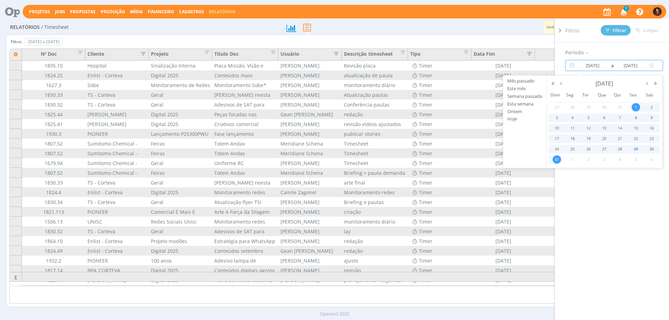
click at [605, 65] on input "01/01/2025" at bounding box center [592, 65] width 33 height 8
type input "01/01/2023"
click at [624, 65] on input "31/08/2025" at bounding box center [630, 65] width 33 height 8
click at [643, 65] on input "01/08/2025" at bounding box center [630, 65] width 33 height 8
type input "01/08/2024"
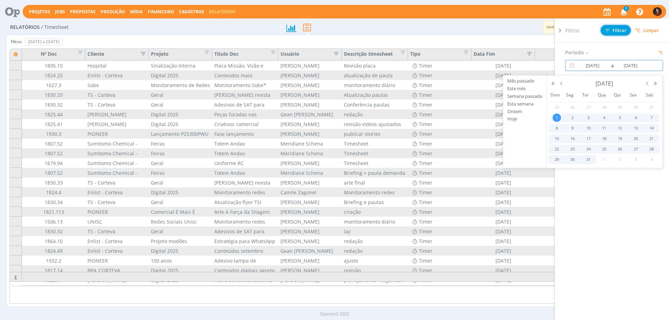
click at [614, 28] on span "Filtrar" at bounding box center [616, 30] width 21 height 5
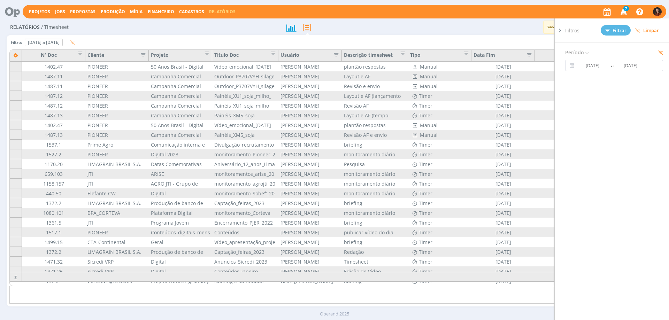
click at [471, 41] on div "Filtro: 01 de jan de 2023 a 01 de ago de 2024 Definir padrão Para alteração dos…" at bounding box center [334, 44] width 651 height 12
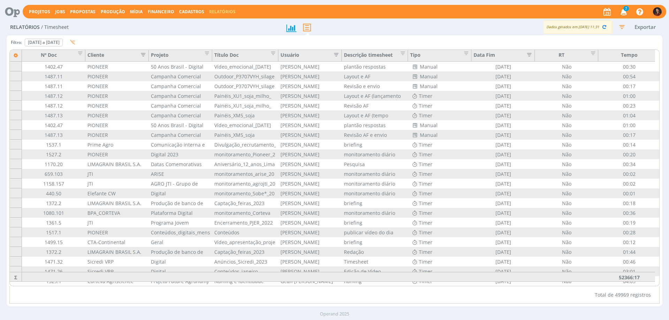
click at [144, 55] on icon "button" at bounding box center [141, 54] width 7 height 7
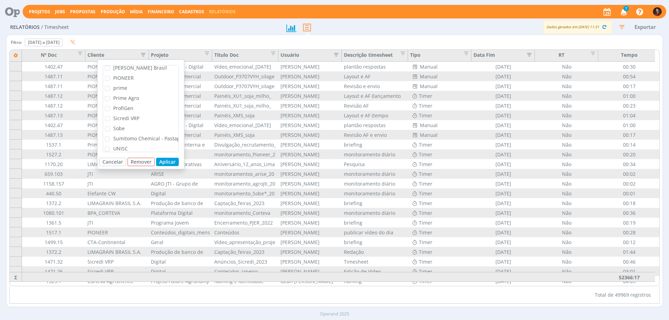
scroll to position [244, 0]
click at [113, 71] on span "PIONEER" at bounding box center [122, 73] width 24 height 7
click at [110, 72] on input "PIONEER" at bounding box center [110, 72] width 0 height 0
click at [172, 162] on button "Aplicar" at bounding box center [167, 162] width 23 height 8
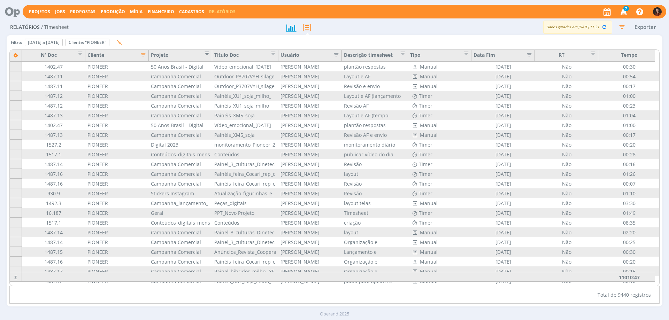
click at [206, 52] on span "Editar filtro para Coluna Projeto" at bounding box center [205, 52] width 7 height 7
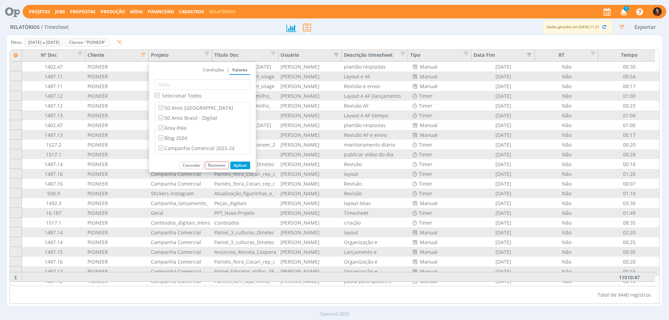
click at [166, 95] on span "Selecionar Todos" at bounding box center [182, 95] width 40 height 7
click at [159, 95] on input "Selecionar Todos" at bounding box center [157, 95] width 5 height 5
checkbox input "false"
click at [183, 138] on label "Guia de produtos 24-25" at bounding box center [202, 140] width 91 height 8
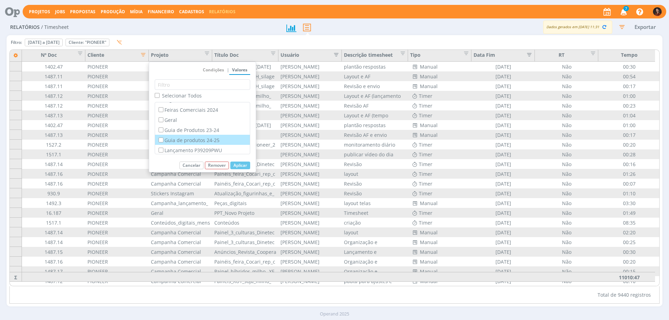
click at [163, 138] on input "Guia de produtos 24-25" at bounding box center [161, 140] width 5 height 5
checkbox input "true"
checkbox input "false"
click at [243, 167] on button "Aplicar" at bounding box center [240, 166] width 20 height 8
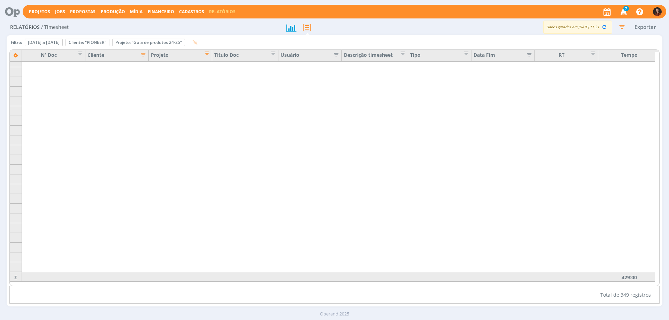
scroll to position [2882, 0]
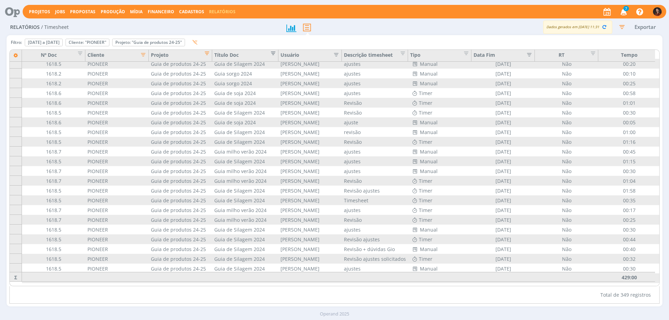
click at [271, 56] on span "Editar filtro para Coluna Título Doc" at bounding box center [271, 52] width 7 height 7
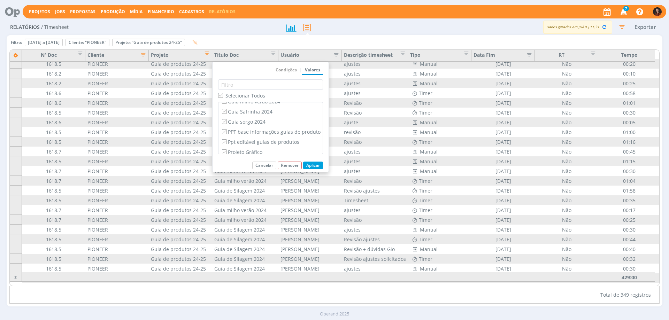
scroll to position [29, 0]
click at [225, 150] on input "Projeto Gráfico" at bounding box center [224, 149] width 5 height 5
checkbox input "false"
click at [316, 167] on button "Aplicar" at bounding box center [313, 166] width 20 height 8
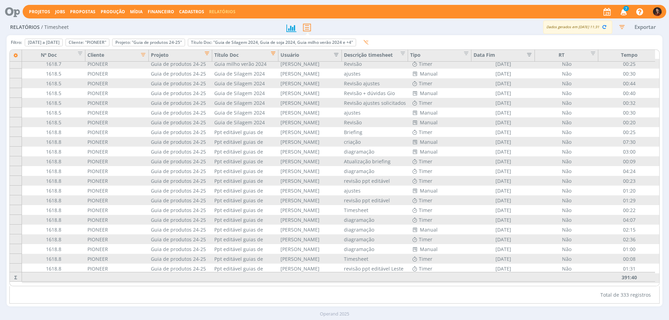
click at [273, 51] on span "Editar filtro para Coluna Título Doc" at bounding box center [271, 52] width 7 height 7
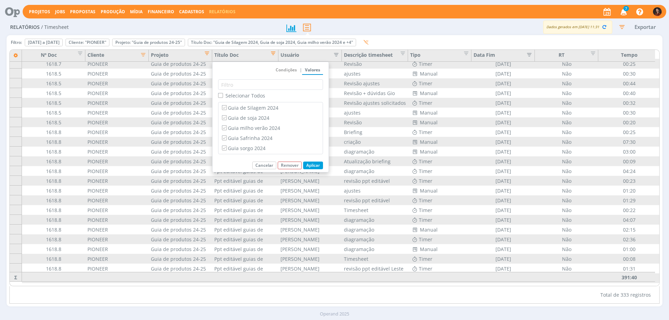
click at [272, 53] on span "Editar filtro para Coluna Título Doc" at bounding box center [271, 52] width 7 height 7
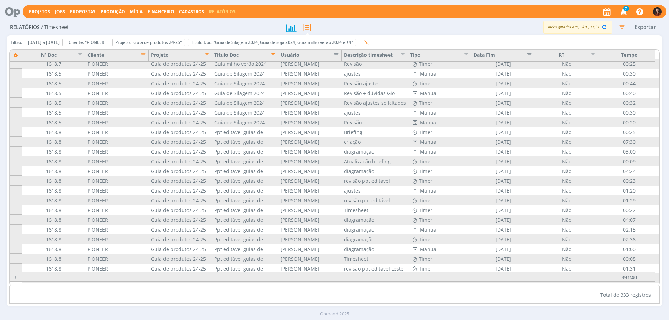
click at [272, 55] on span "Editar filtro para Coluna Título Doc" at bounding box center [271, 52] width 7 height 7
click at [446, 40] on div "Filtro: 01 de jan de 2023 a 01 de ago de 2024 Definir padrão Cliente: "PIONEER"…" at bounding box center [334, 44] width 651 height 12
click at [272, 51] on span "Editar filtro para Coluna Título Doc" at bounding box center [271, 52] width 7 height 7
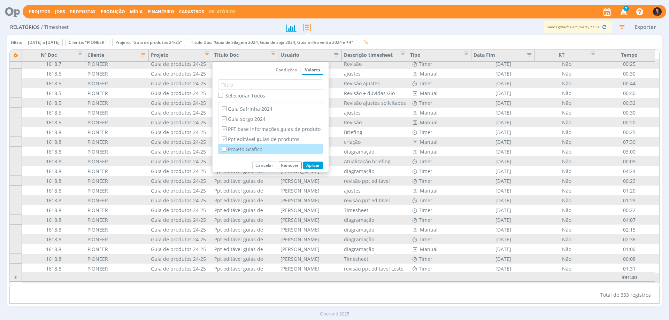
click at [240, 149] on label "Projeto Gráfico" at bounding box center [271, 149] width 100 height 8
click at [227, 149] on input "Projeto Gráfico" at bounding box center [224, 149] width 5 height 5
checkbox input "true"
click at [309, 164] on button "Aplicar" at bounding box center [313, 166] width 20 height 8
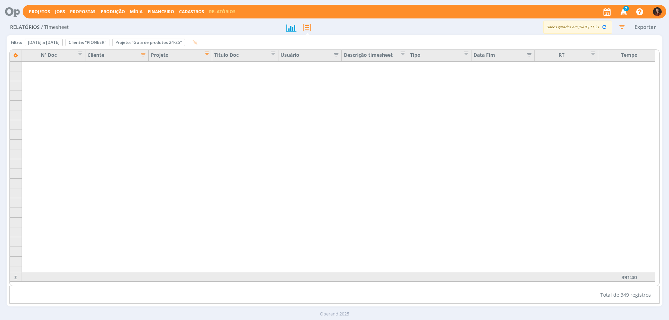
scroll to position [107, 0]
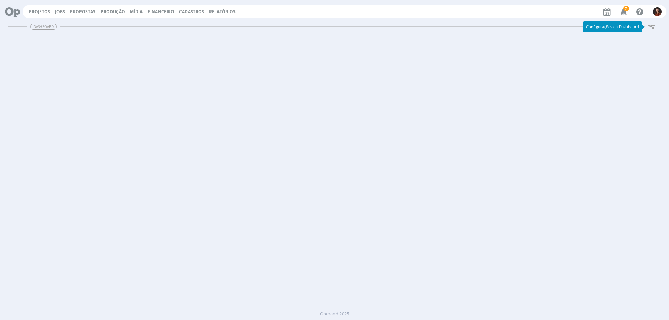
click at [217, 10] on link "Relatórios" at bounding box center [222, 12] width 26 height 6
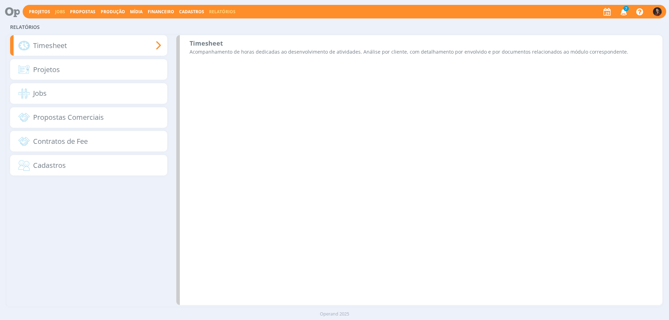
click at [56, 10] on link "Jobs" at bounding box center [60, 12] width 10 height 6
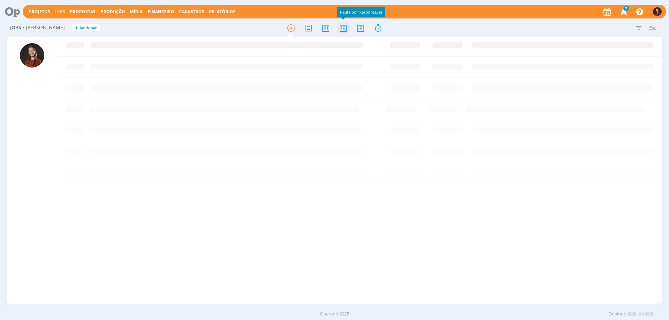
click at [342, 25] on icon at bounding box center [343, 28] width 13 height 14
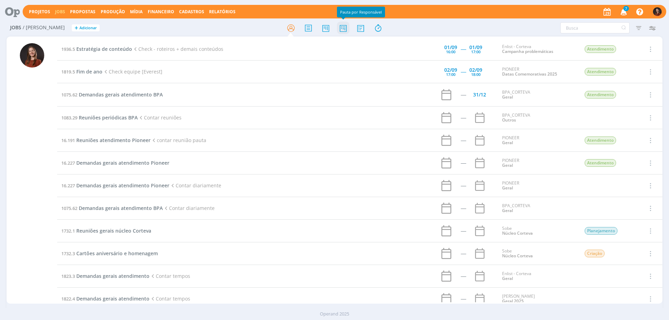
click at [341, 31] on icon at bounding box center [343, 28] width 13 height 14
click at [340, 28] on icon at bounding box center [343, 28] width 13 height 14
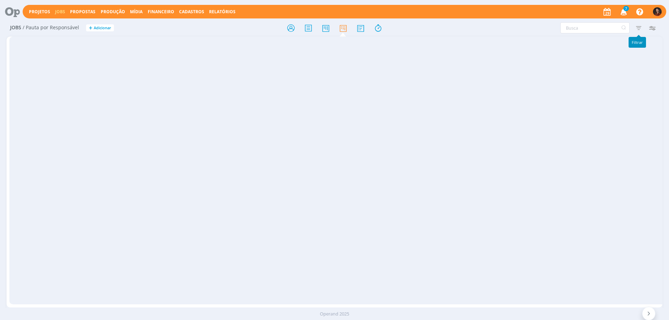
click at [642, 27] on icon "button" at bounding box center [639, 28] width 13 height 13
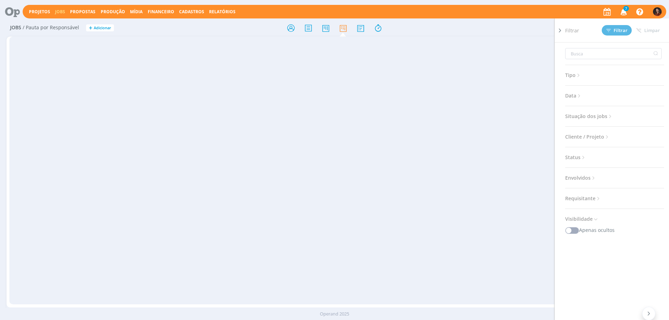
click at [594, 116] on span "Situação dos jobs" at bounding box center [589, 116] width 48 height 9
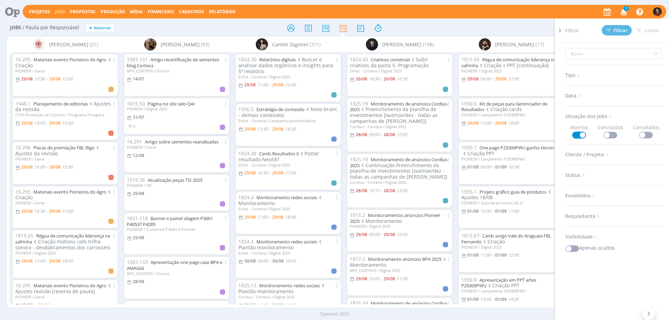
click at [611, 134] on span at bounding box center [611, 135] width 14 height 7
click at [518, 22] on div "Filtrar Filtrar [GEOGRAPHIC_DATA] Tipo Jobs e Tarefas Data Personalizado a Situ…" at bounding box center [554, 27] width 212 height 11
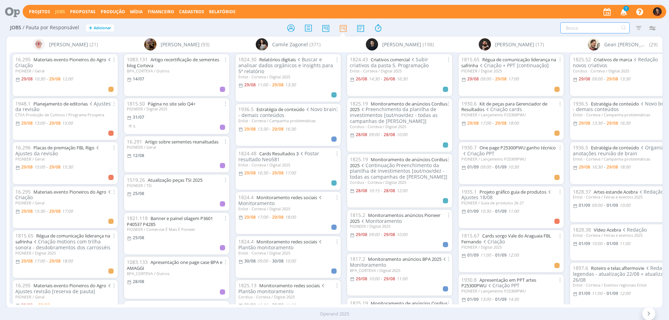
click at [580, 29] on input "text" at bounding box center [595, 27] width 69 height 11
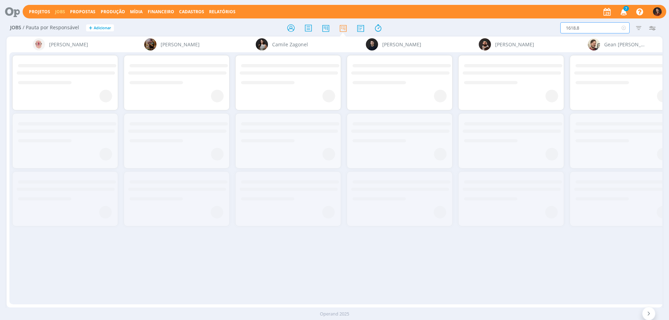
type input "1618.8"
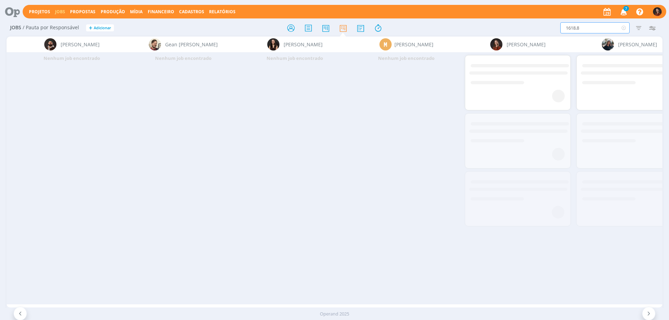
scroll to position [0, 607]
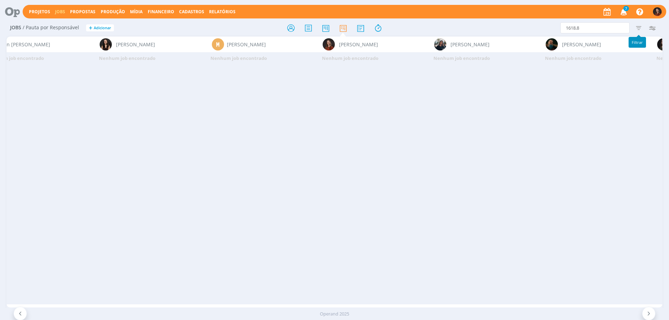
click at [638, 26] on icon "button" at bounding box center [639, 28] width 13 height 13
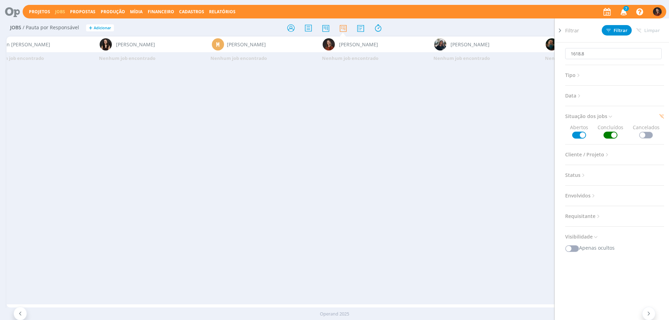
click at [584, 153] on span "Cliente / Projeto" at bounding box center [587, 154] width 45 height 9
click at [594, 181] on div "Selecione" at bounding box center [584, 180] width 24 height 7
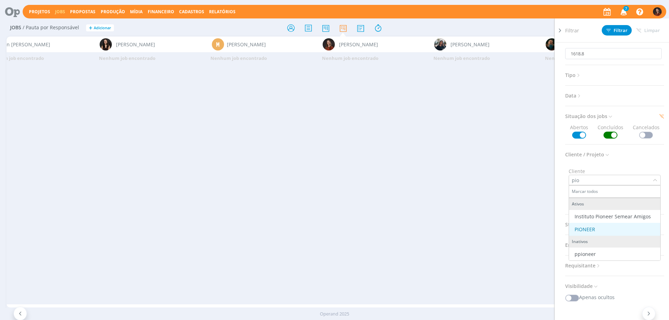
type input "pio"
click at [587, 232] on div "PIONEER" at bounding box center [585, 229] width 21 height 7
click at [625, 28] on span "Filtrar" at bounding box center [617, 30] width 21 height 5
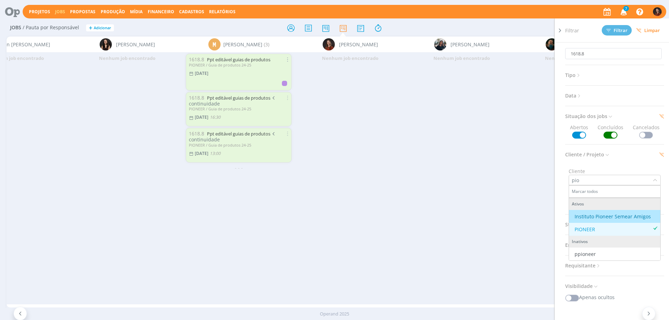
click at [507, 20] on div "Jobs / Pauta por Responsável + Adicionar 1618.8 Filtrar Filtrar Limpar 1618.8 T…" at bounding box center [335, 28] width 656 height 17
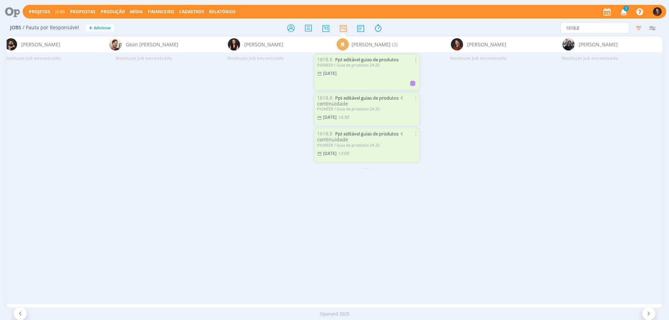
scroll to position [0, 478]
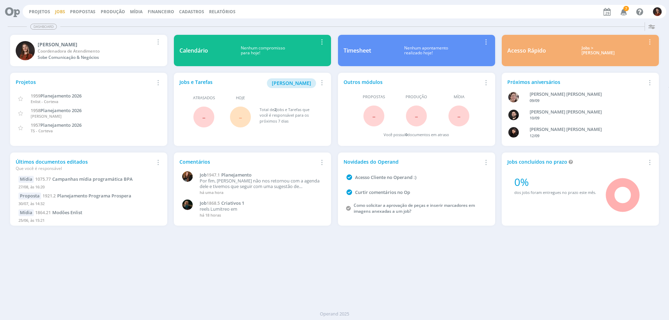
click at [60, 12] on link "Jobs" at bounding box center [60, 12] width 10 height 6
